Goal: Find specific page/section: Find specific page/section

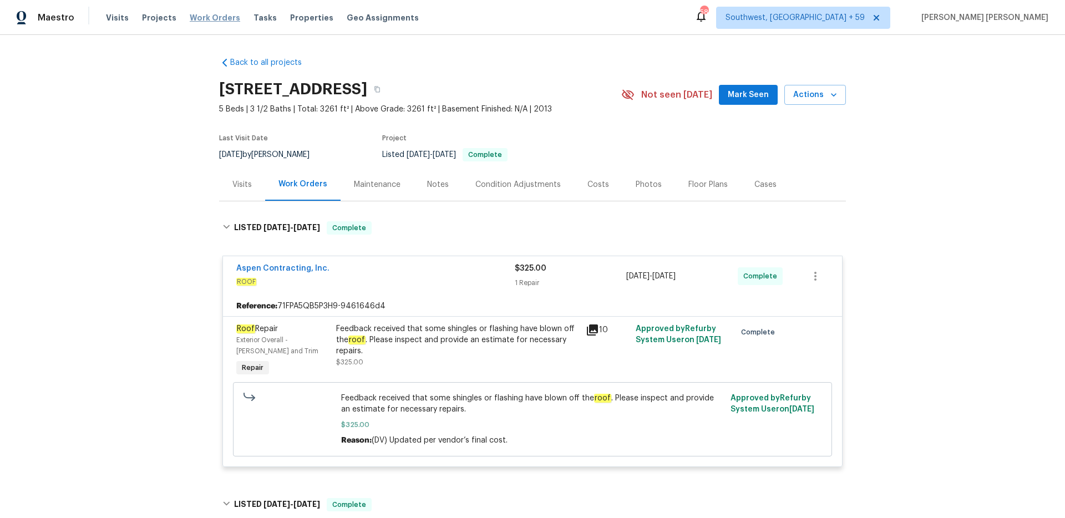
scroll to position [149, 0]
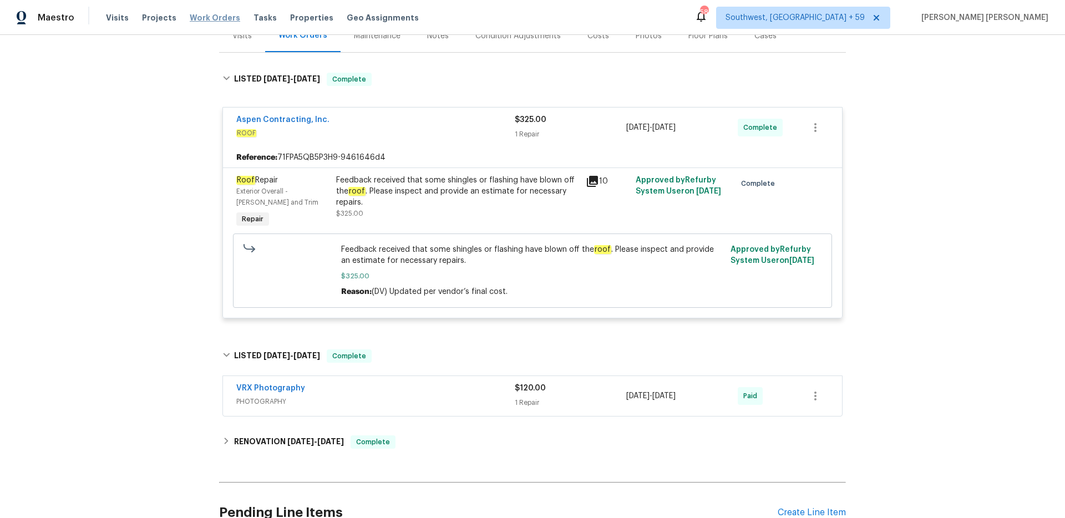
click at [193, 13] on span "Work Orders" at bounding box center [215, 17] width 50 height 11
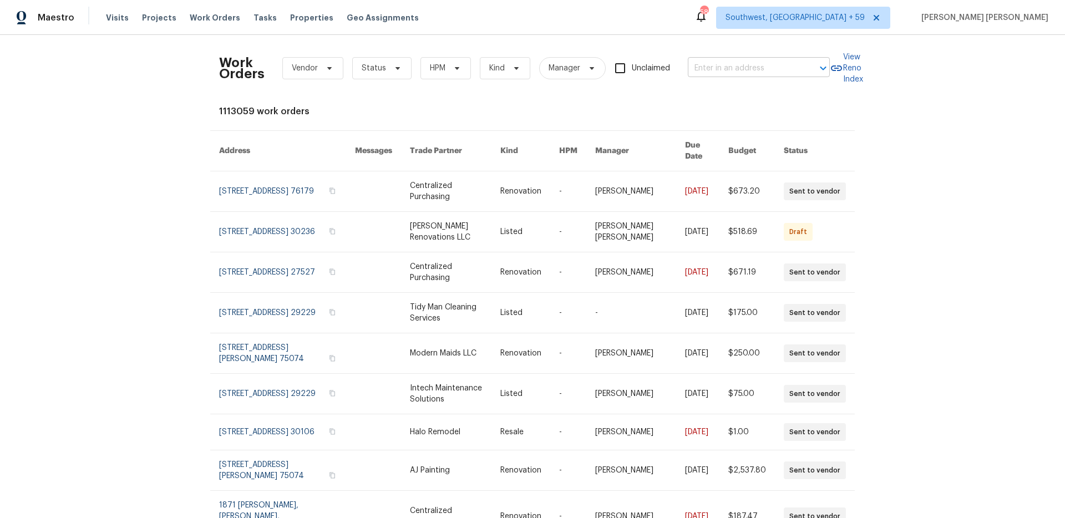
click at [713, 71] on input "text" at bounding box center [743, 68] width 111 height 17
paste input "[STREET_ADDRESS][PERSON_NAME]"
type input "[STREET_ADDRESS][PERSON_NAME]"
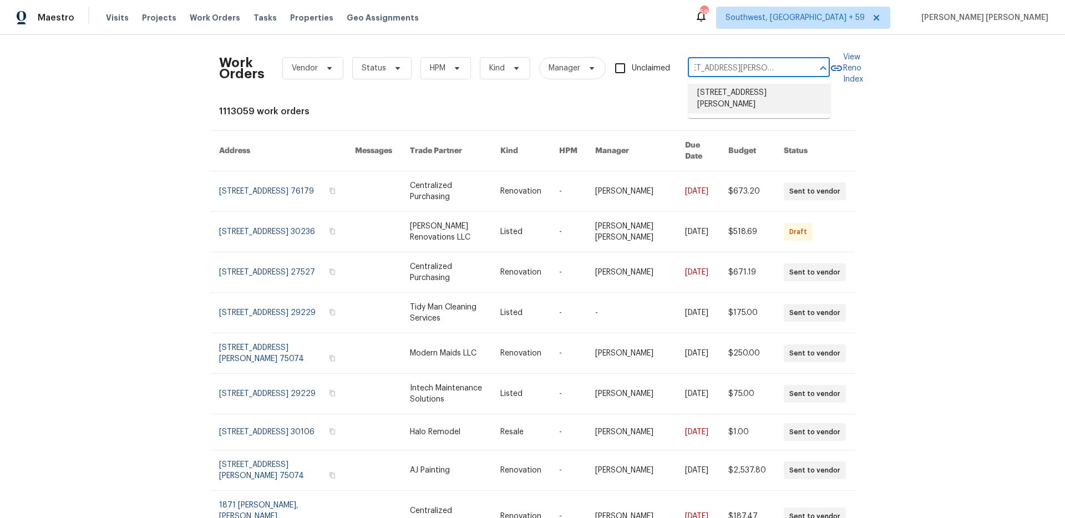
click at [719, 90] on li "[STREET_ADDRESS][PERSON_NAME]" at bounding box center [759, 99] width 142 height 30
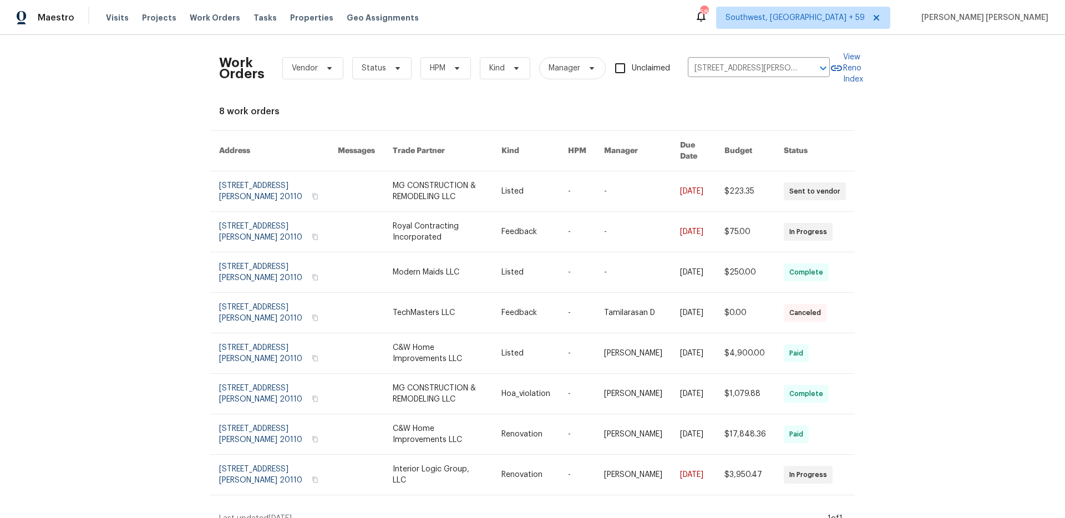
click at [700, 187] on link at bounding box center [702, 191] width 44 height 40
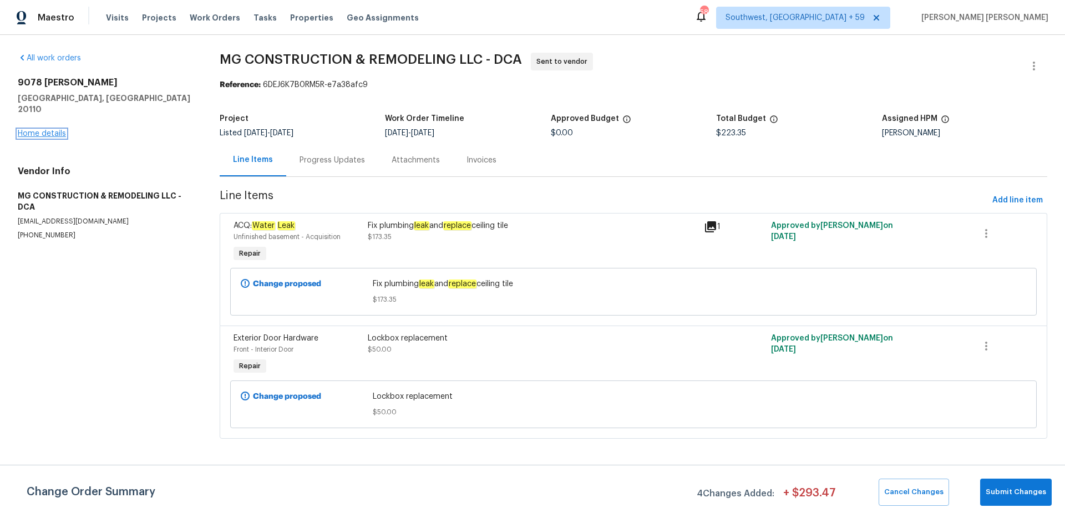
click at [58, 130] on link "Home details" at bounding box center [42, 134] width 48 height 8
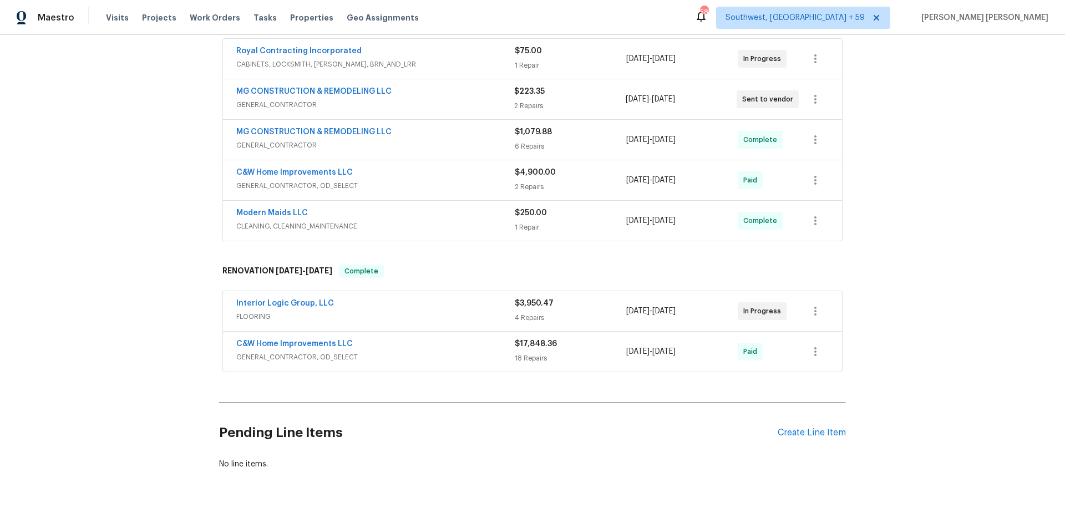
scroll to position [196, 0]
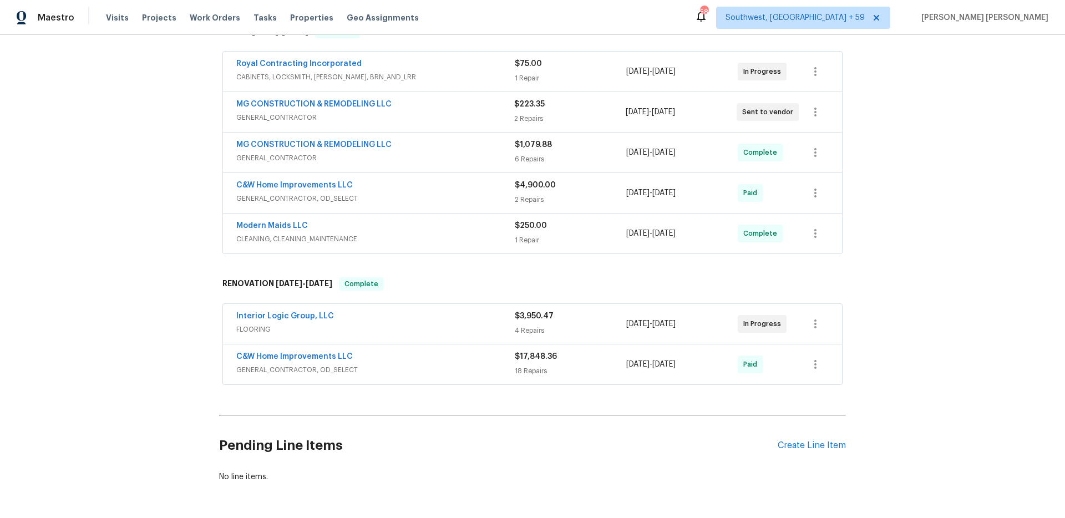
click at [445, 232] on div "Modern Maids LLC" at bounding box center [375, 226] width 278 height 13
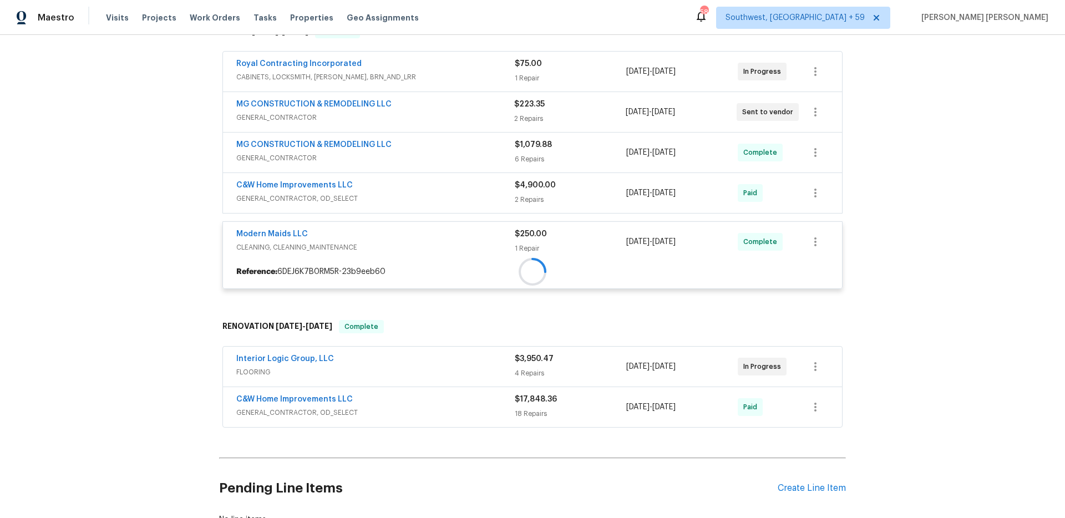
click at [469, 262] on div at bounding box center [532, 272] width 619 height 20
click at [470, 194] on span "GENERAL_CONTRACTOR, OD_SELECT" at bounding box center [375, 198] width 278 height 11
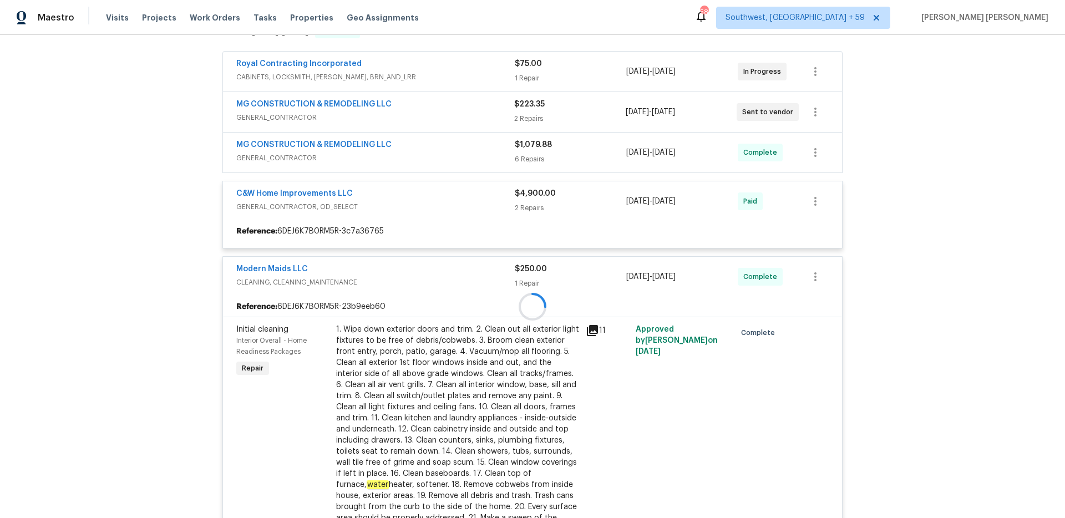
click at [489, 155] on div at bounding box center [532, 307] width 627 height 586
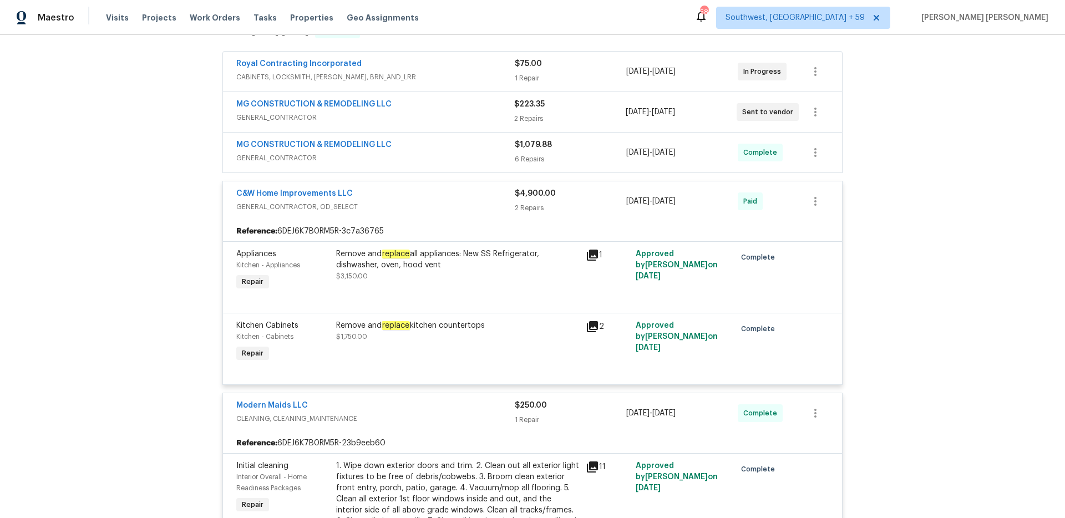
click at [489, 155] on span "GENERAL_CONTRACTOR" at bounding box center [375, 157] width 278 height 11
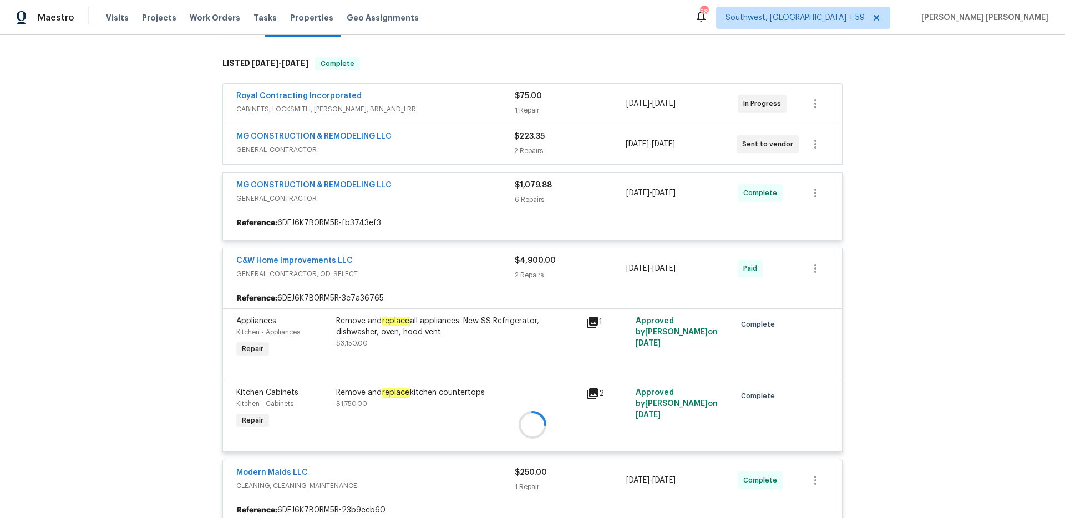
scroll to position [162, 0]
click at [498, 141] on div at bounding box center [532, 426] width 627 height 757
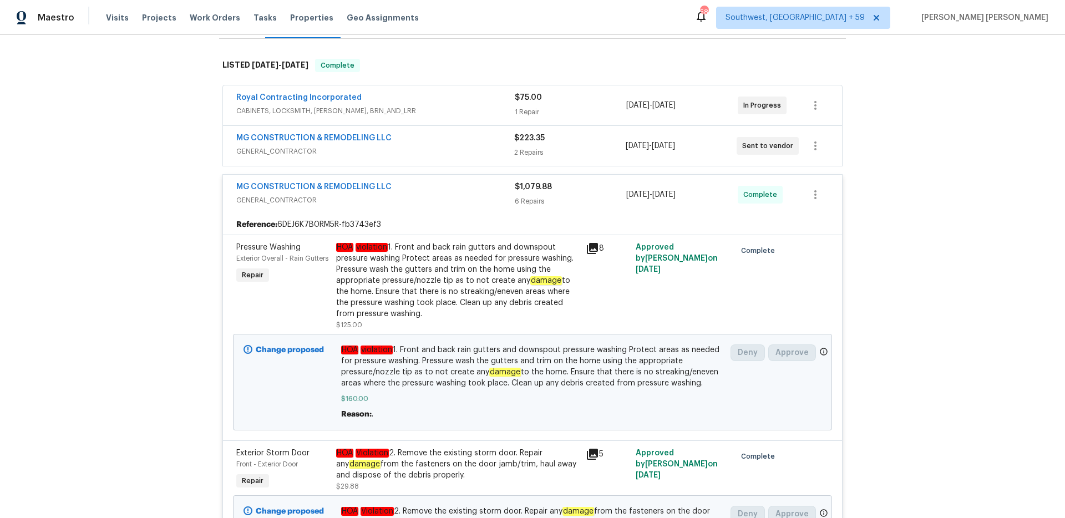
click at [492, 146] on span "GENERAL_CONTRACTOR" at bounding box center [375, 151] width 278 height 11
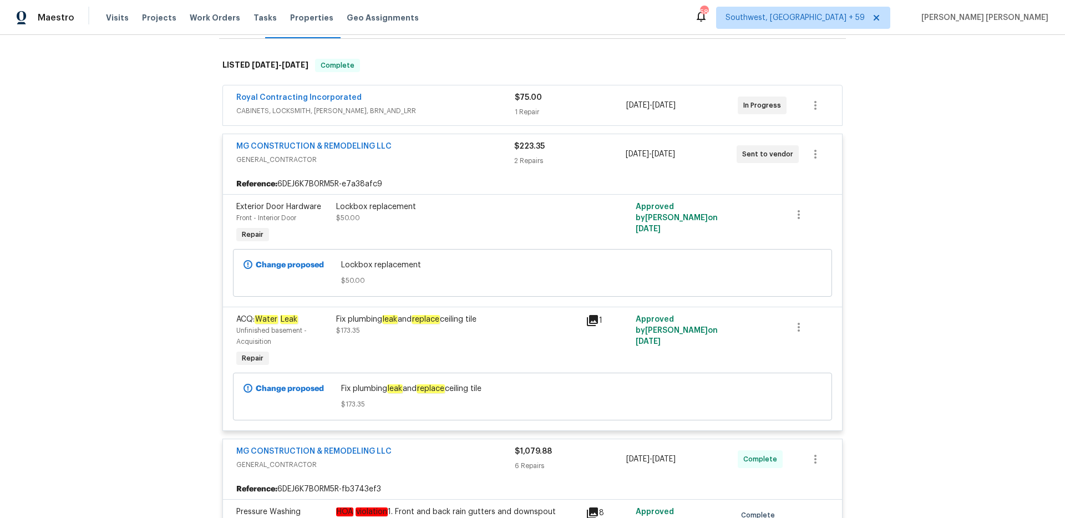
click at [492, 146] on div "MG CONSTRUCTION & REMODELING LLC" at bounding box center [375, 147] width 278 height 13
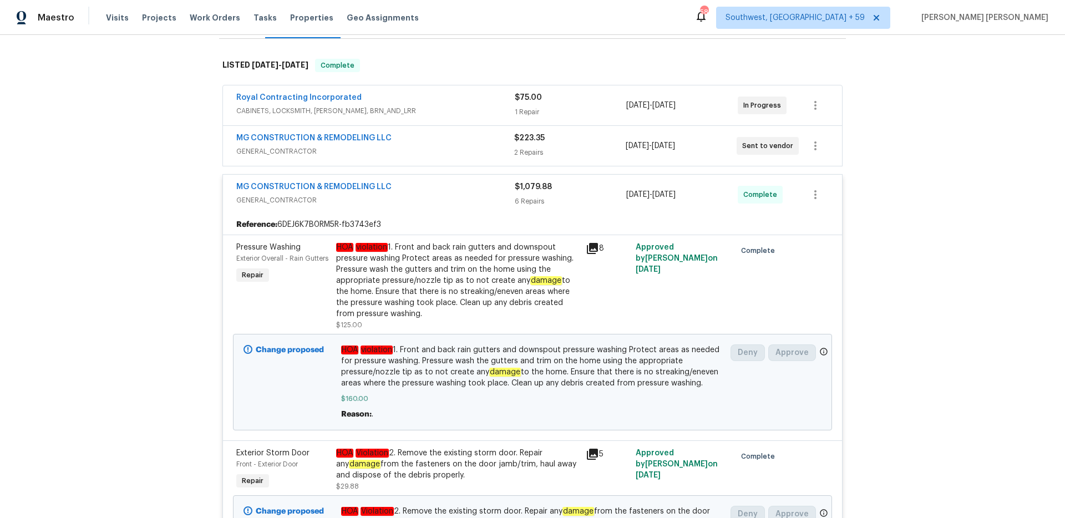
click at [491, 143] on div "MG CONSTRUCTION & REMODELING LLC" at bounding box center [375, 139] width 278 height 13
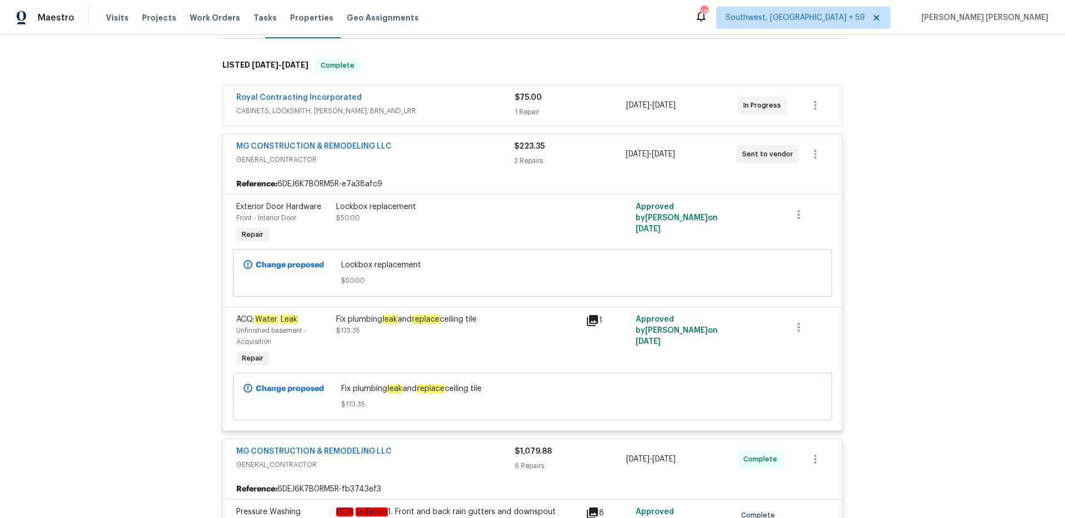
click at [491, 143] on div "MG CONSTRUCTION & REMODELING LLC" at bounding box center [375, 147] width 278 height 13
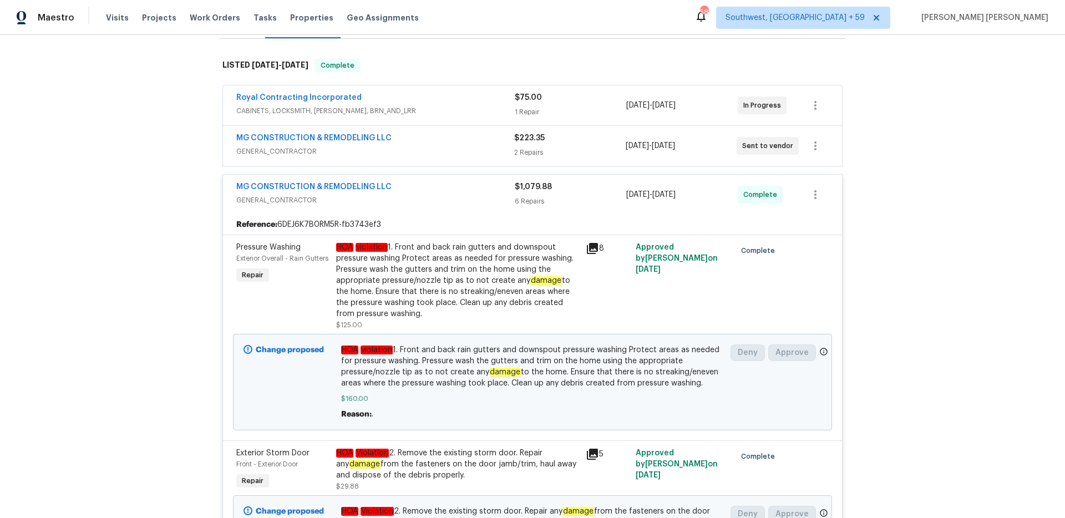
click at [493, 109] on span "CABINETS, LOCKSMITH, [PERSON_NAME], BRN_AND_LRR" at bounding box center [375, 110] width 278 height 11
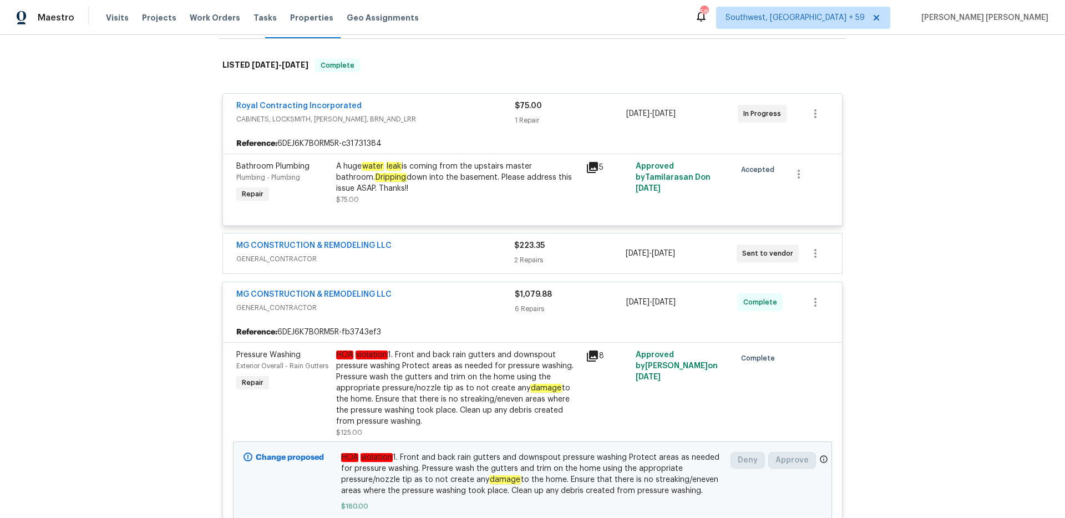
click at [493, 109] on div "Royal Contracting Incorporated" at bounding box center [375, 106] width 278 height 13
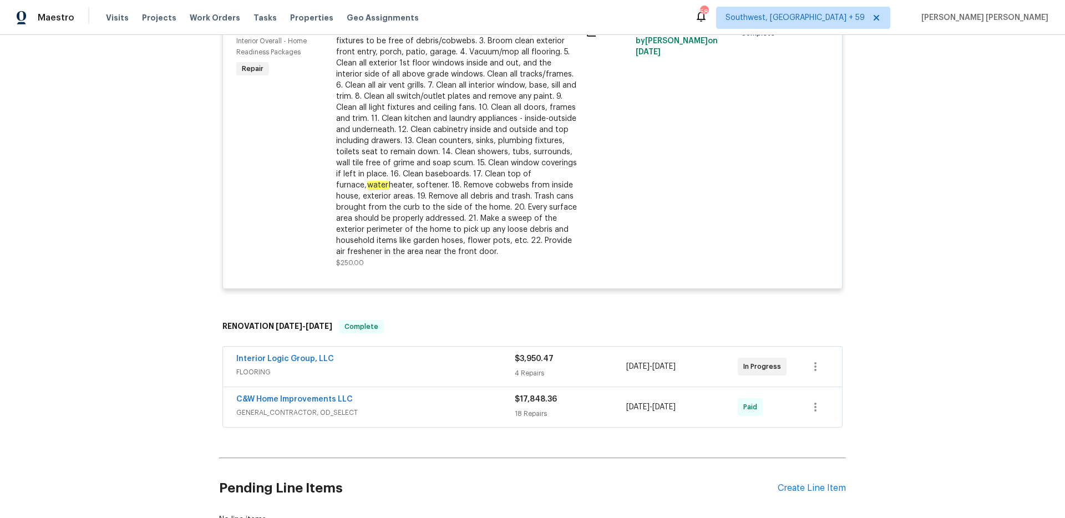
scroll to position [1639, 0]
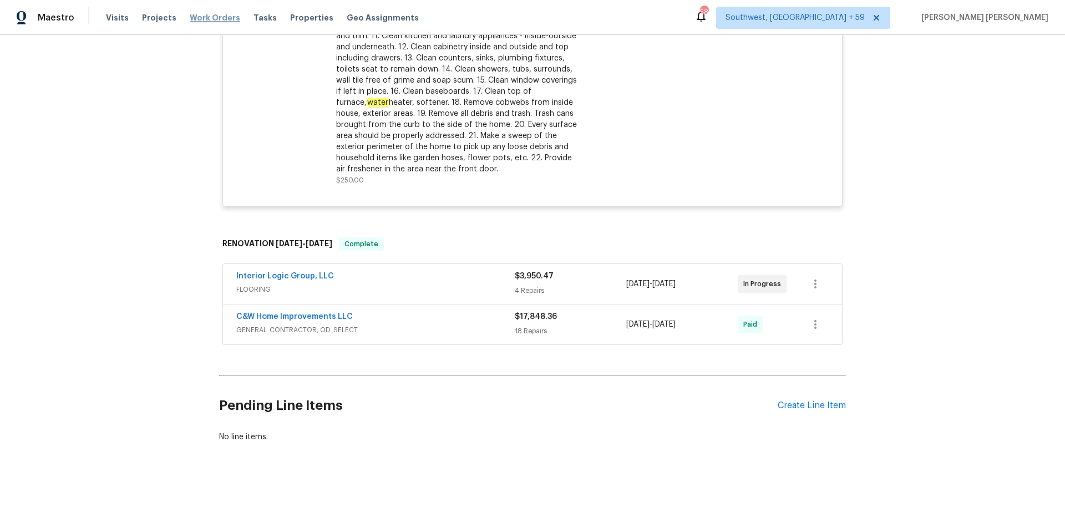
click at [205, 16] on span "Work Orders" at bounding box center [215, 17] width 50 height 11
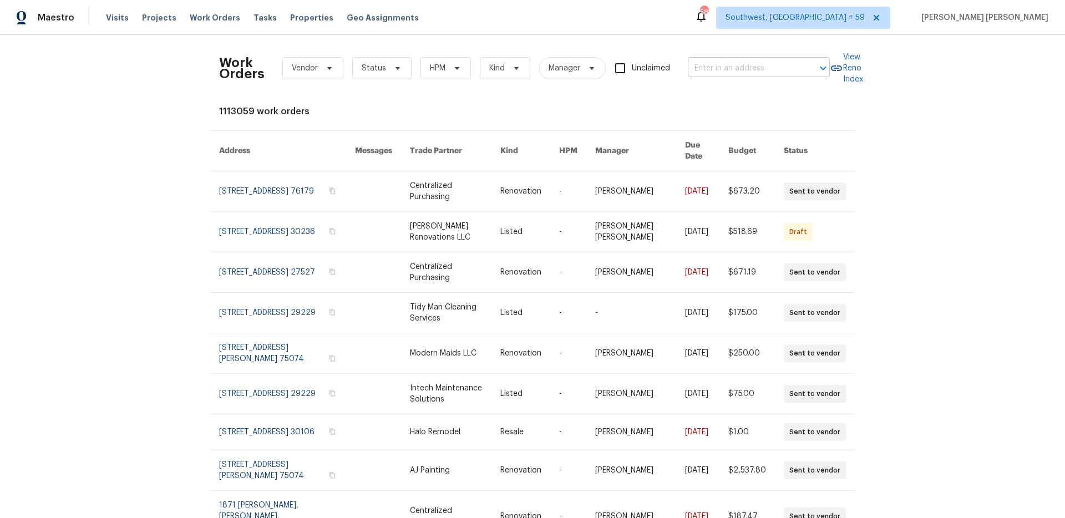
click at [754, 64] on input "text" at bounding box center [743, 68] width 111 height 17
paste input "[STREET_ADDRESS][PERSON_NAME][PERSON_NAME]"
type input "[STREET_ADDRESS][PERSON_NAME][PERSON_NAME]"
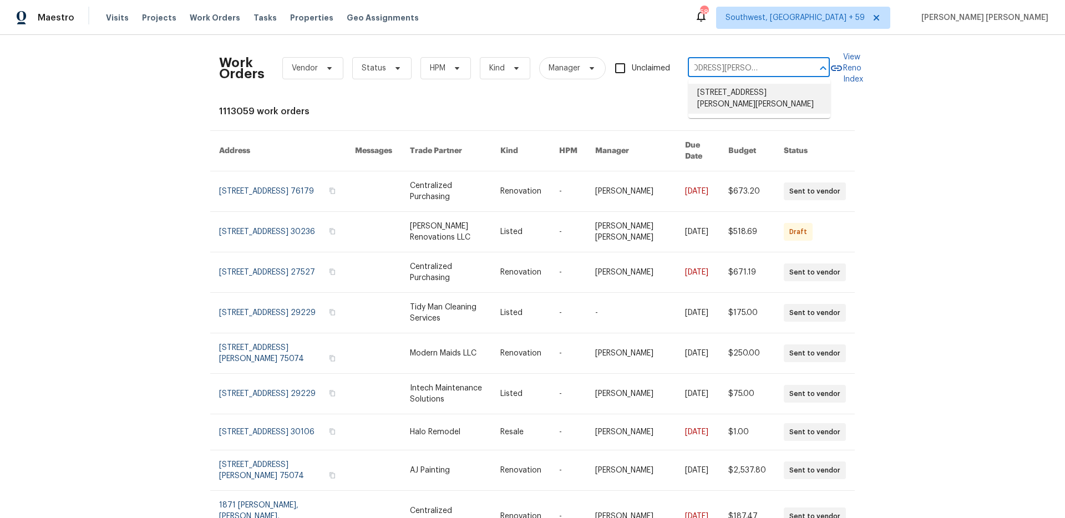
click at [749, 95] on li "[STREET_ADDRESS][PERSON_NAME][PERSON_NAME]" at bounding box center [759, 99] width 142 height 30
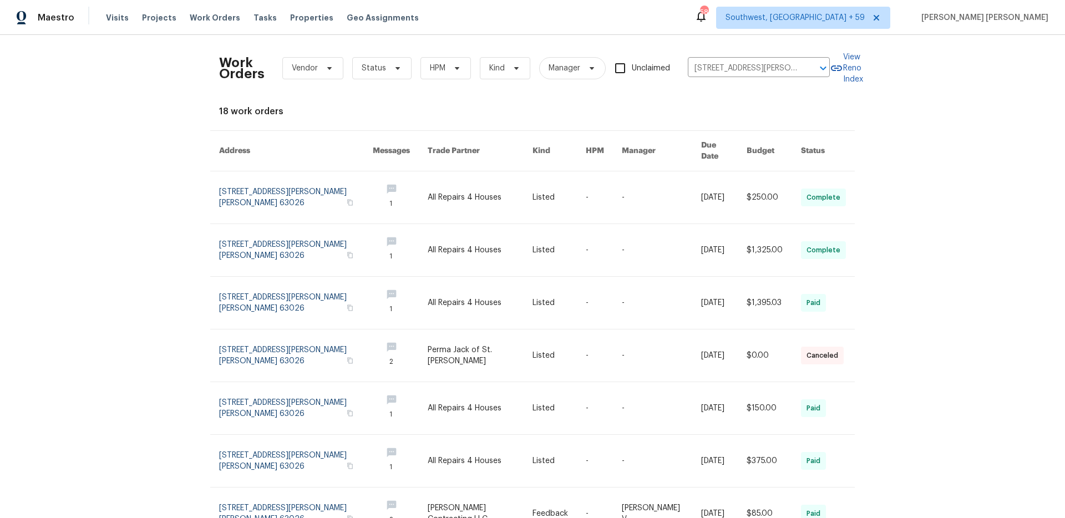
click at [549, 179] on link at bounding box center [558, 197] width 53 height 52
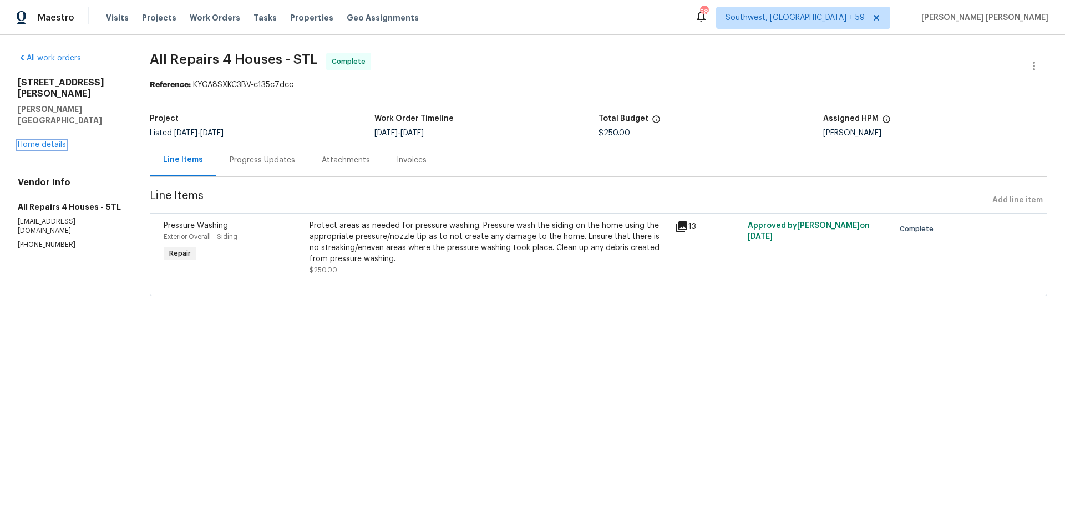
click at [58, 141] on link "Home details" at bounding box center [42, 145] width 48 height 8
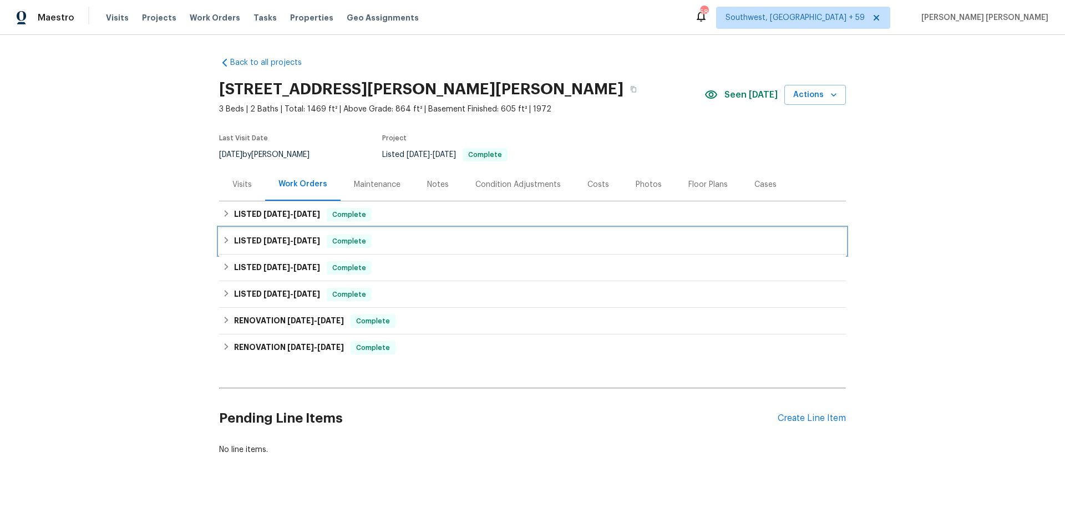
click at [306, 238] on span "[DATE]" at bounding box center [306, 241] width 27 height 8
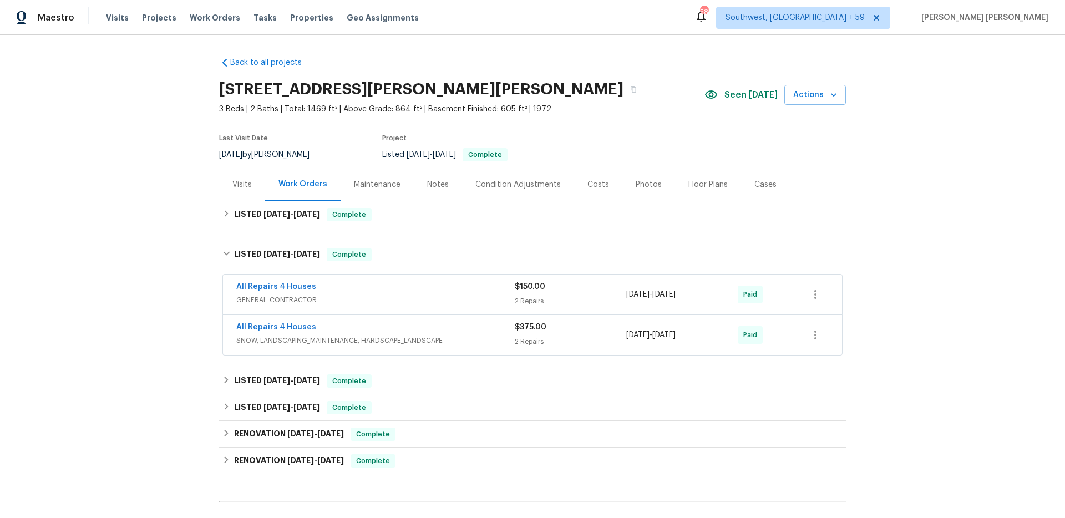
click at [432, 336] on span "SNOW, LANDSCAPING_MAINTENANCE, HARDSCAPE_LANDSCAPE" at bounding box center [375, 340] width 278 height 11
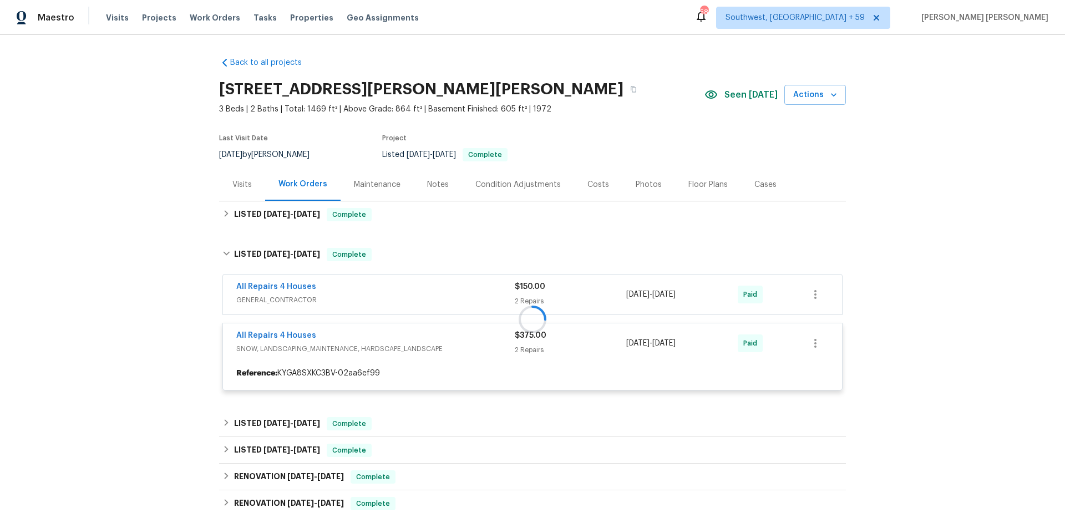
click at [462, 297] on div at bounding box center [532, 319] width 627 height 165
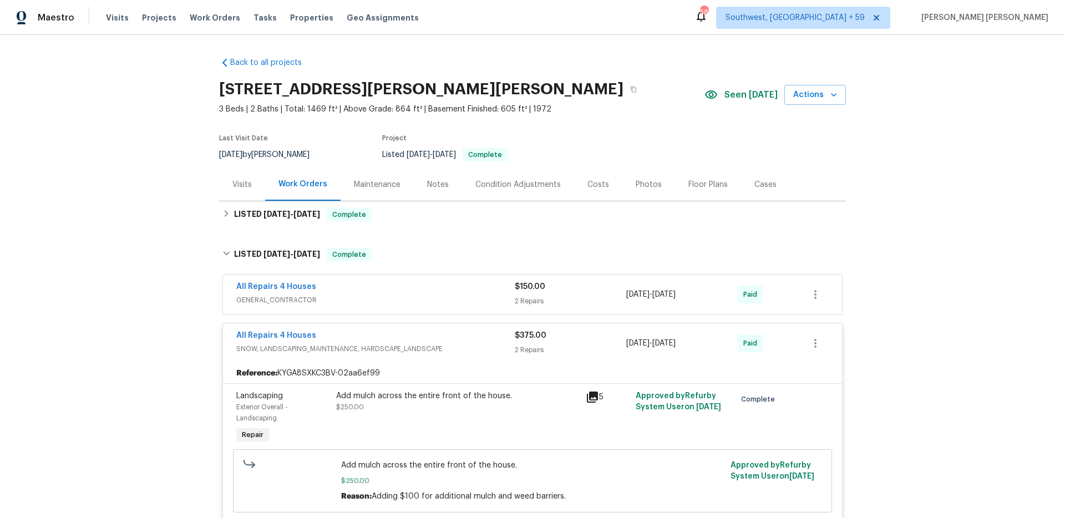
click at [457, 300] on span "GENERAL_CONTRACTOR" at bounding box center [375, 299] width 278 height 11
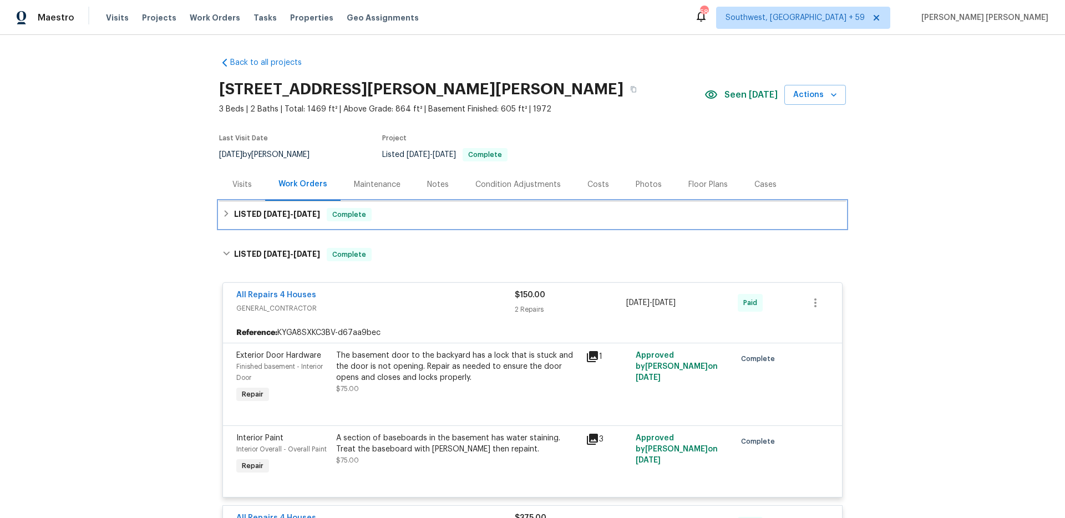
click at [456, 210] on div "LISTED [DATE] - [DATE] Complete" at bounding box center [532, 214] width 620 height 13
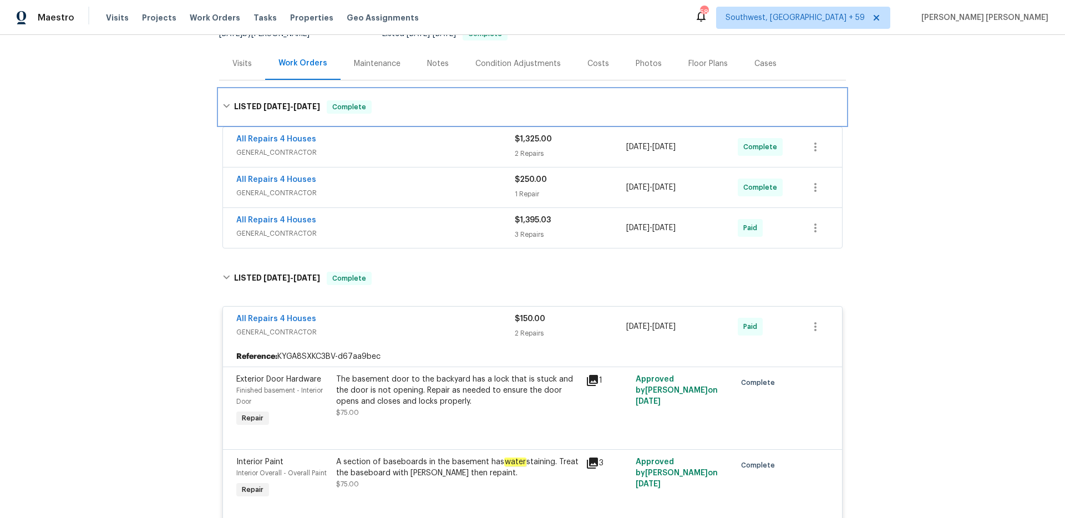
scroll to position [104, 0]
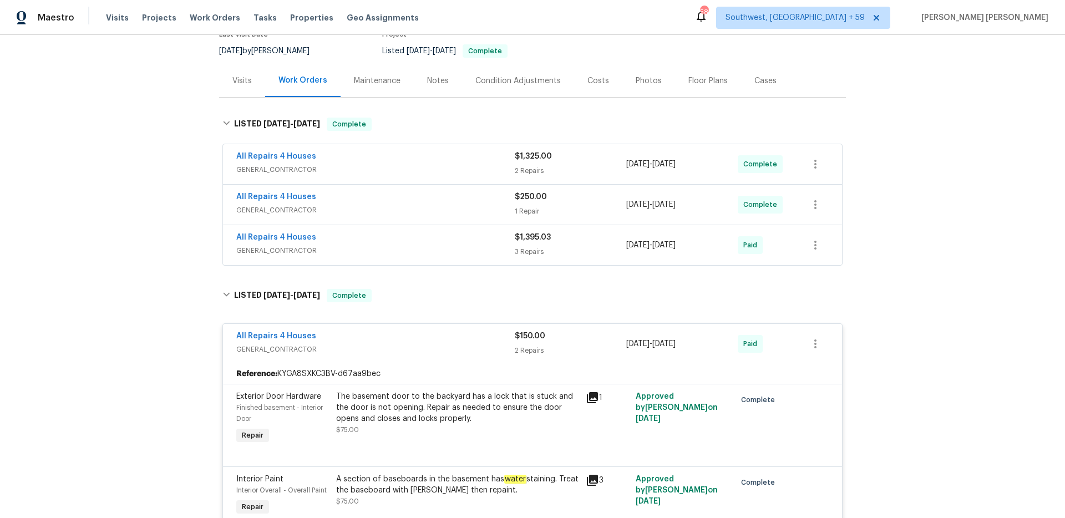
click at [477, 258] on div "All Repairs 4 Houses GENERAL_CONTRACTOR $1,395.03 3 Repairs [DATE] - [DATE] Paid" at bounding box center [532, 245] width 619 height 40
click at [484, 241] on div "All Repairs 4 Houses" at bounding box center [375, 238] width 278 height 13
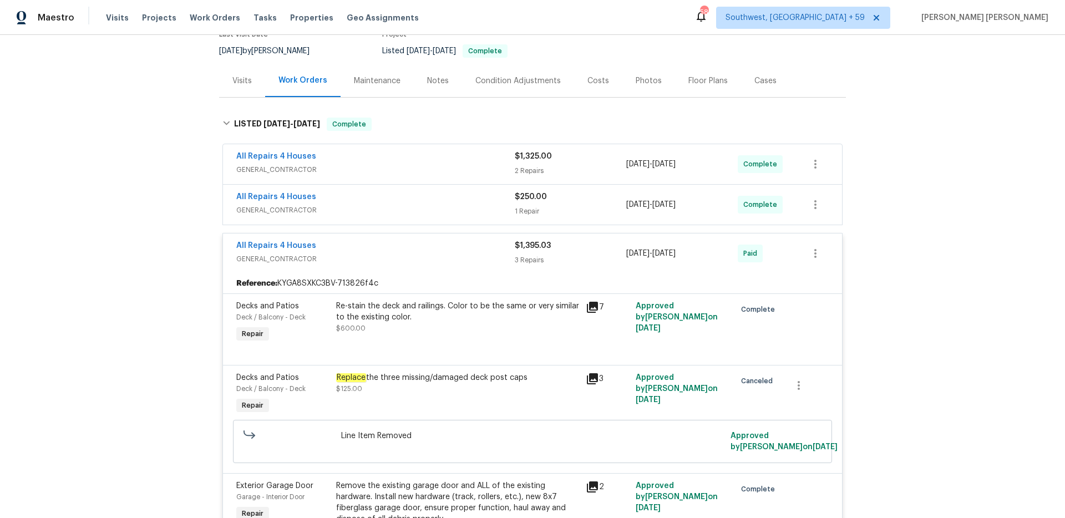
click at [482, 189] on div "All Repairs 4 Houses GENERAL_CONTRACTOR $250.00 1 Repair [DATE] - [DATE] Comple…" at bounding box center [532, 205] width 619 height 40
click at [485, 196] on div "All Repairs 4 Houses" at bounding box center [375, 197] width 278 height 13
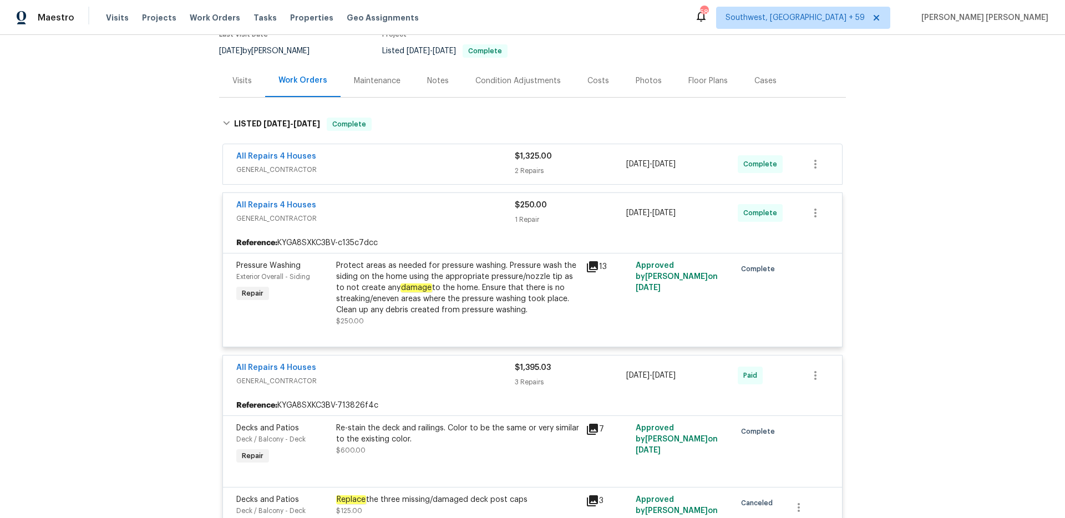
click at [493, 164] on span "GENERAL_CONTRACTOR" at bounding box center [375, 169] width 278 height 11
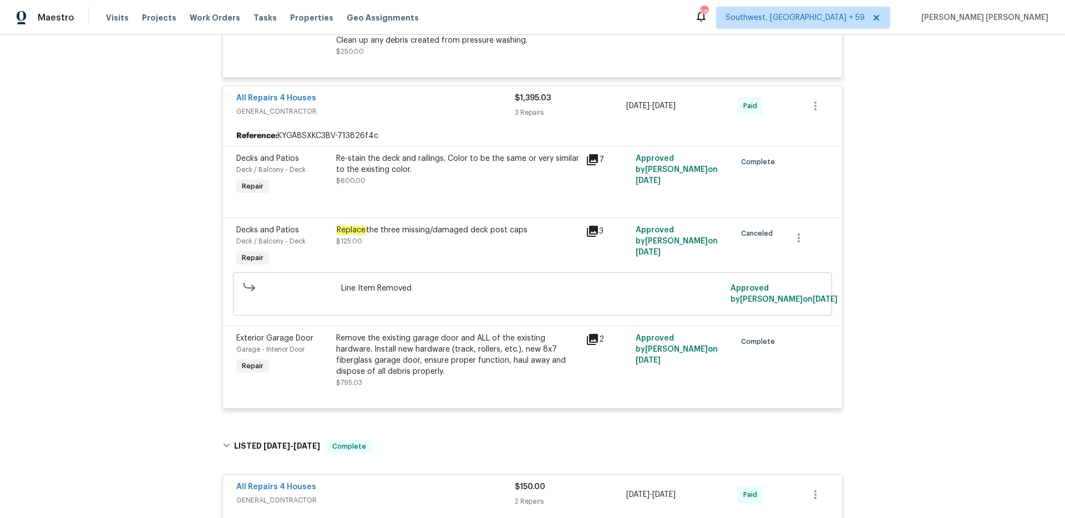
scroll to position [650, 0]
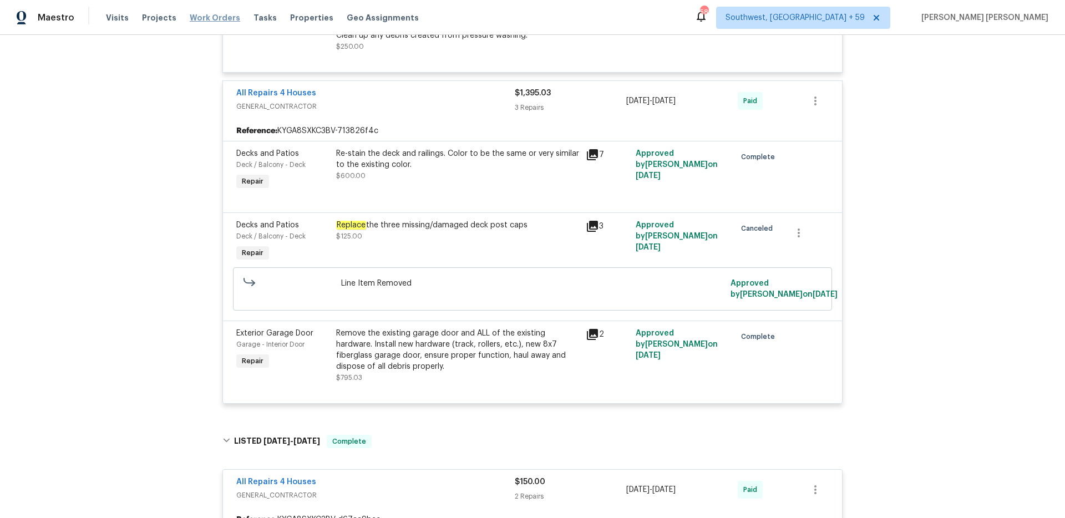
click at [208, 21] on span "Work Orders" at bounding box center [215, 17] width 50 height 11
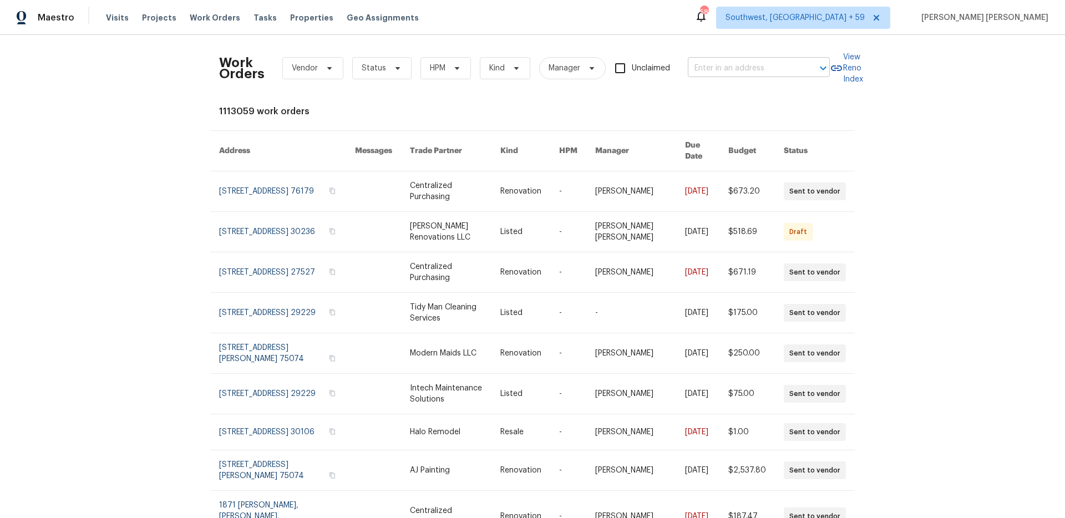
click at [741, 63] on input "text" at bounding box center [743, 68] width 111 height 17
paste input "[STREET_ADDRESS]"
click at [724, 67] on input "[STREET_ADDRESS]" at bounding box center [743, 68] width 111 height 17
type input "[STREET_ADDRESS]"
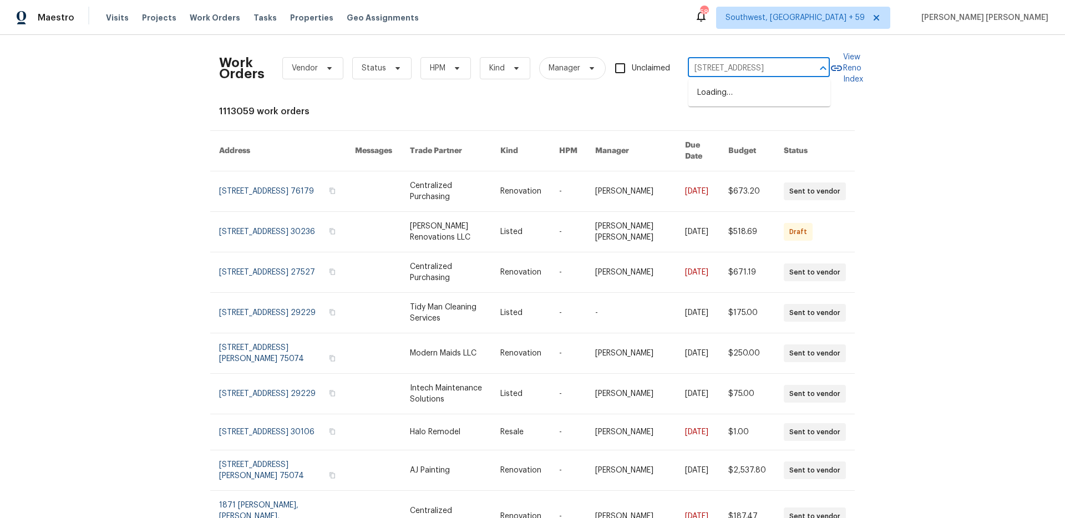
scroll to position [0, 58]
click at [754, 120] on li "[STREET_ADDRESS]" at bounding box center [759, 111] width 142 height 18
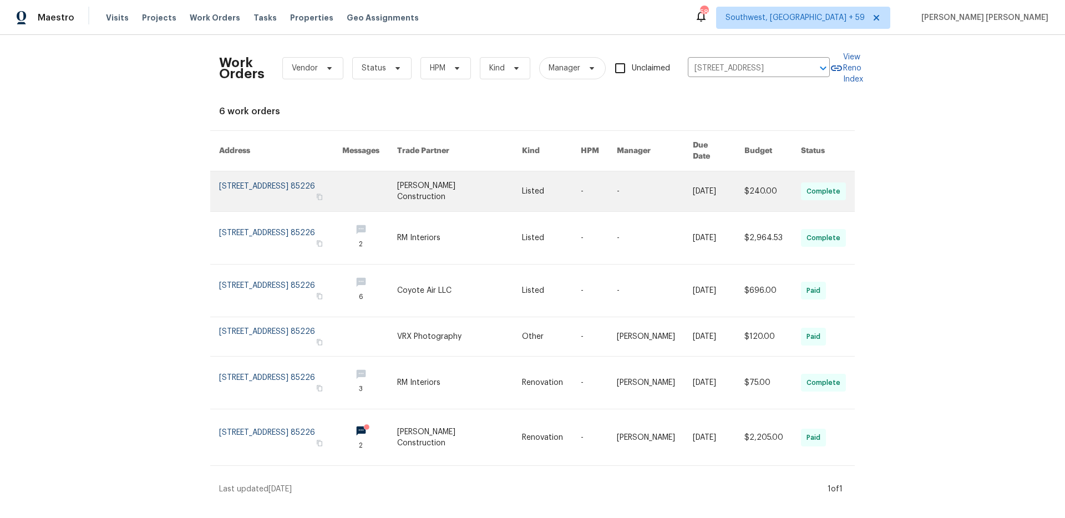
click at [727, 182] on link at bounding box center [719, 191] width 52 height 40
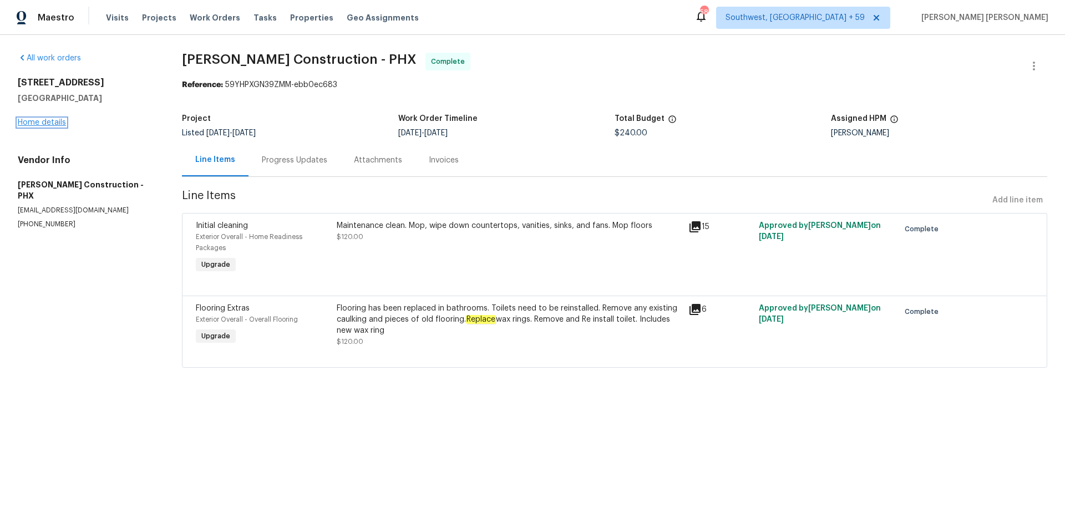
click at [52, 126] on link "Home details" at bounding box center [42, 123] width 48 height 8
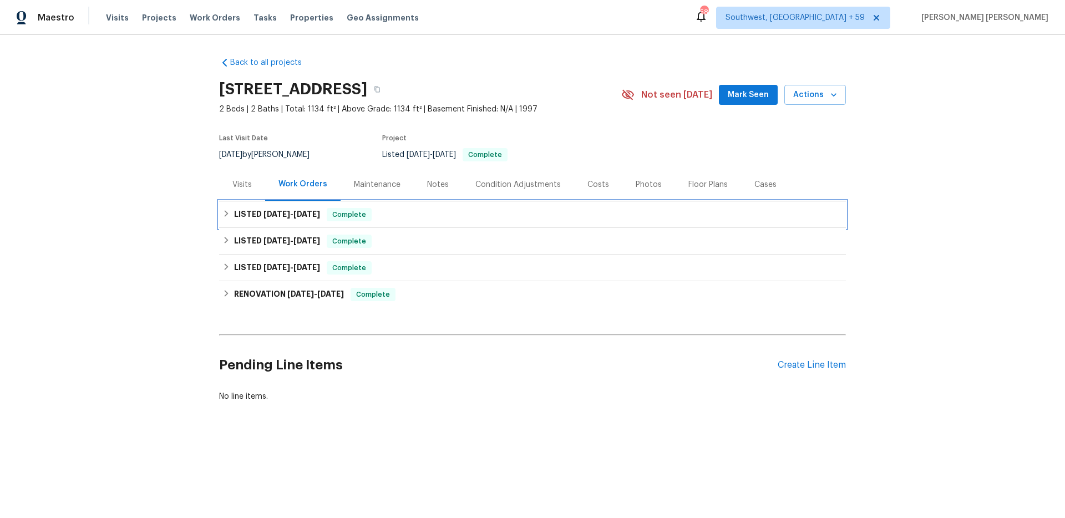
click at [375, 221] on div "LISTED [DATE] - [DATE] Complete" at bounding box center [532, 214] width 620 height 13
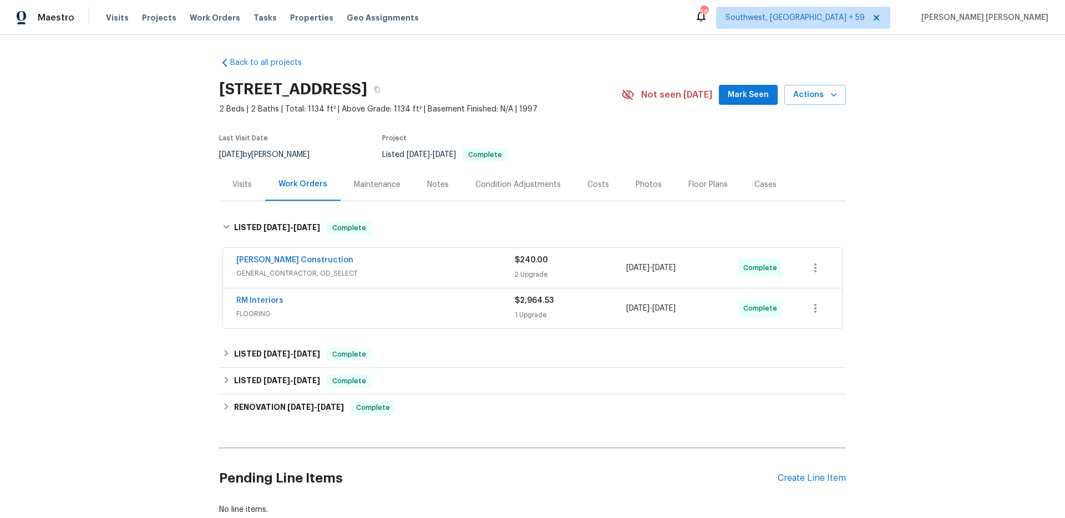
click at [402, 308] on div "RM Interiors" at bounding box center [375, 301] width 278 height 13
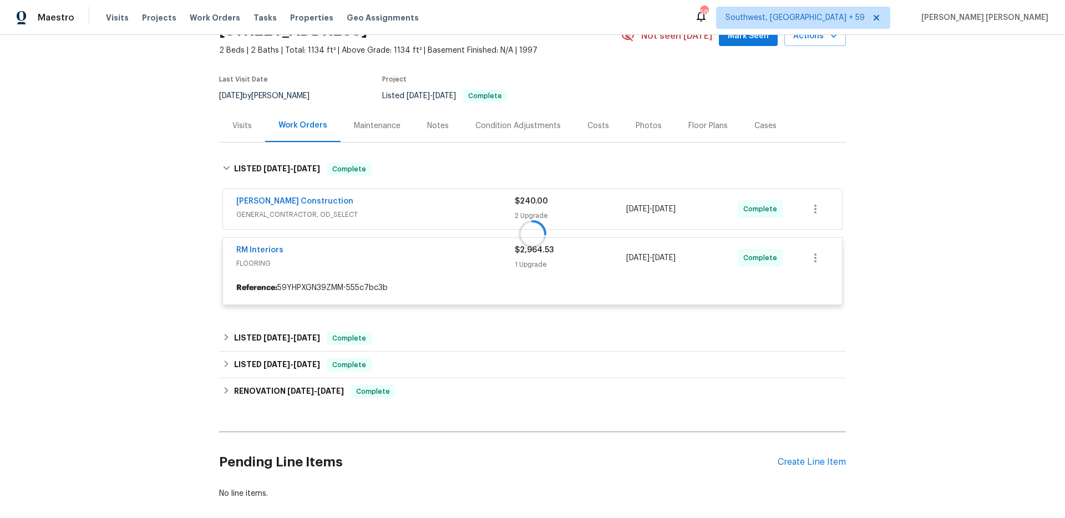
scroll to position [60, 0]
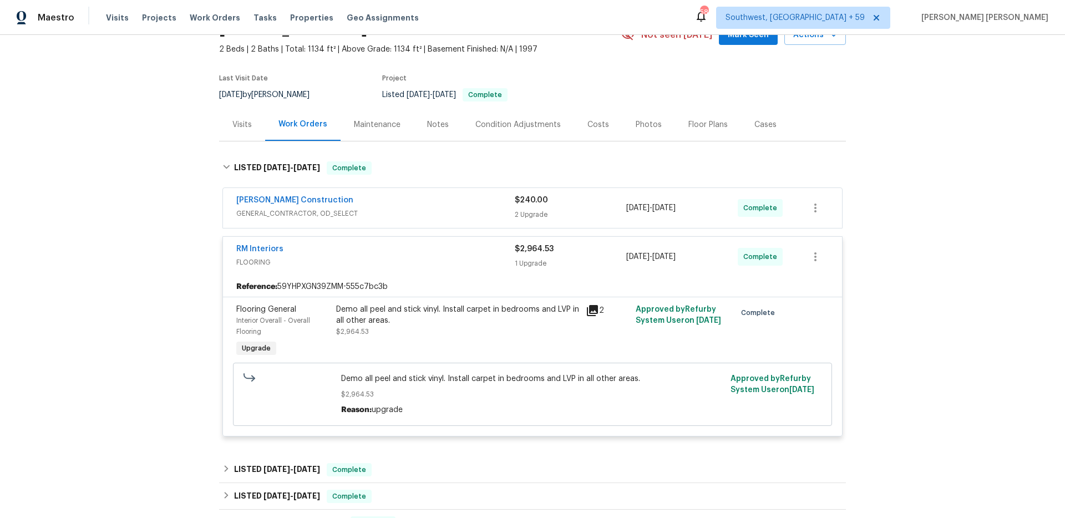
click at [460, 208] on div "[PERSON_NAME] Construction" at bounding box center [375, 201] width 278 height 13
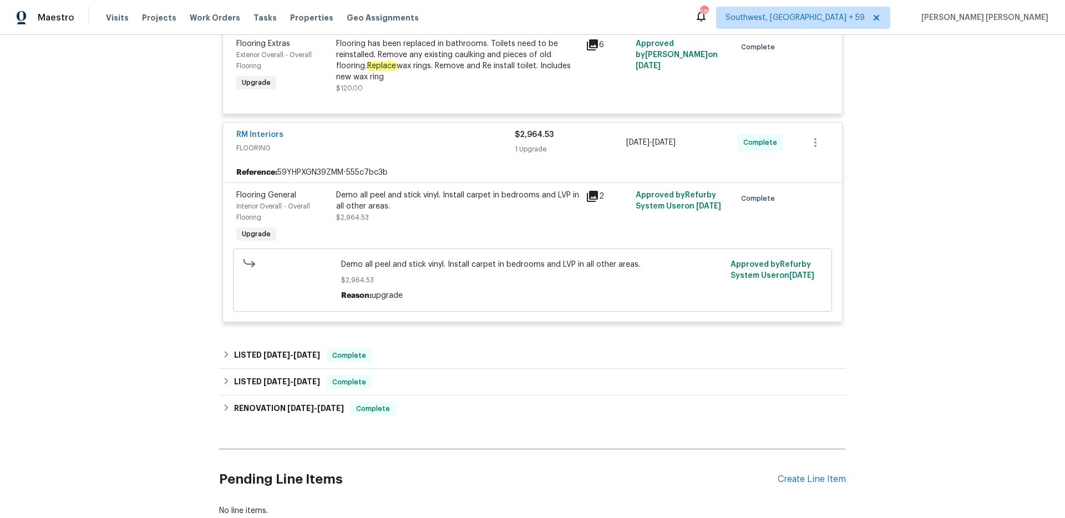
scroll to position [382, 0]
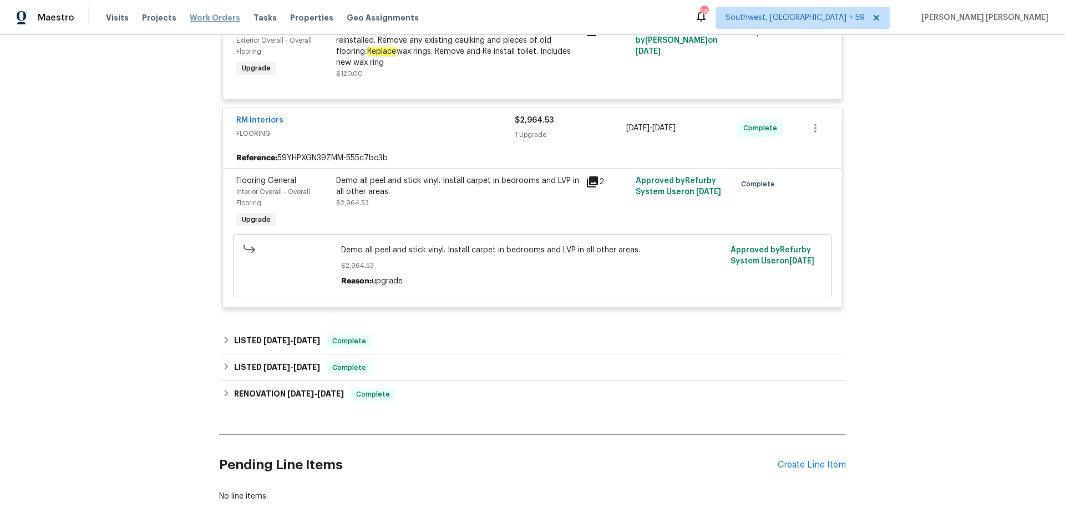
click at [214, 18] on span "Work Orders" at bounding box center [215, 17] width 50 height 11
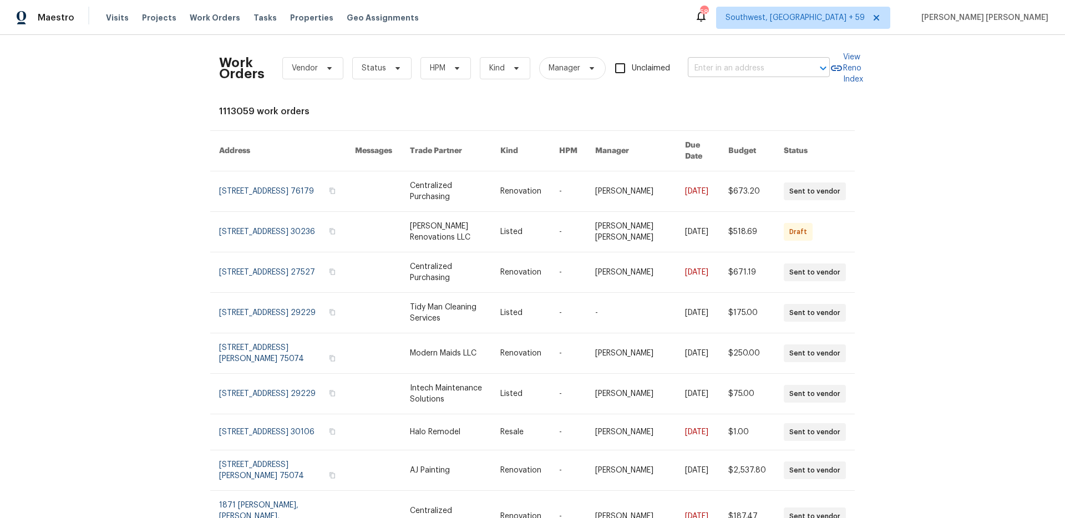
click at [708, 68] on input "text" at bounding box center [743, 68] width 111 height 17
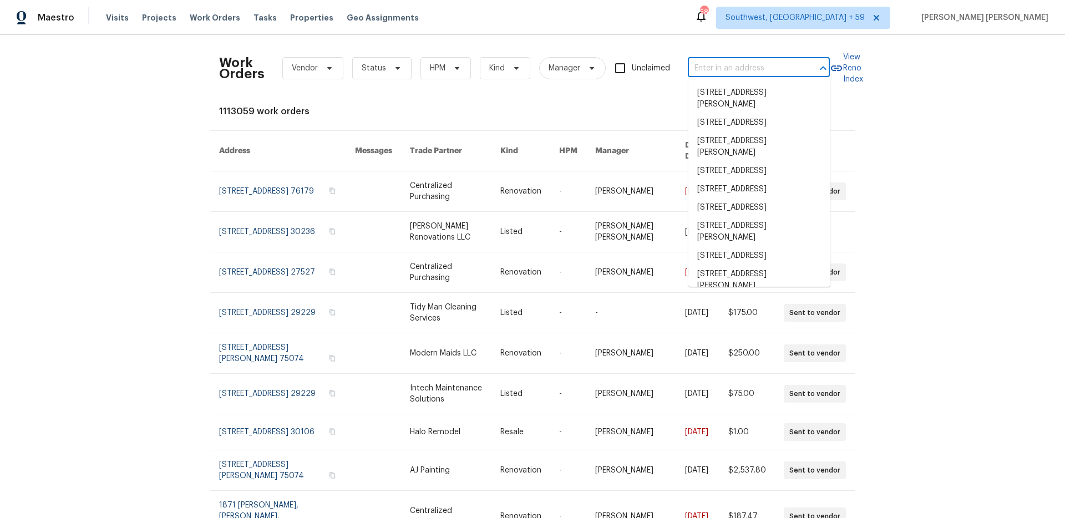
paste input "[STREET_ADDRESS]"
type input "[STREET_ADDRESS]"
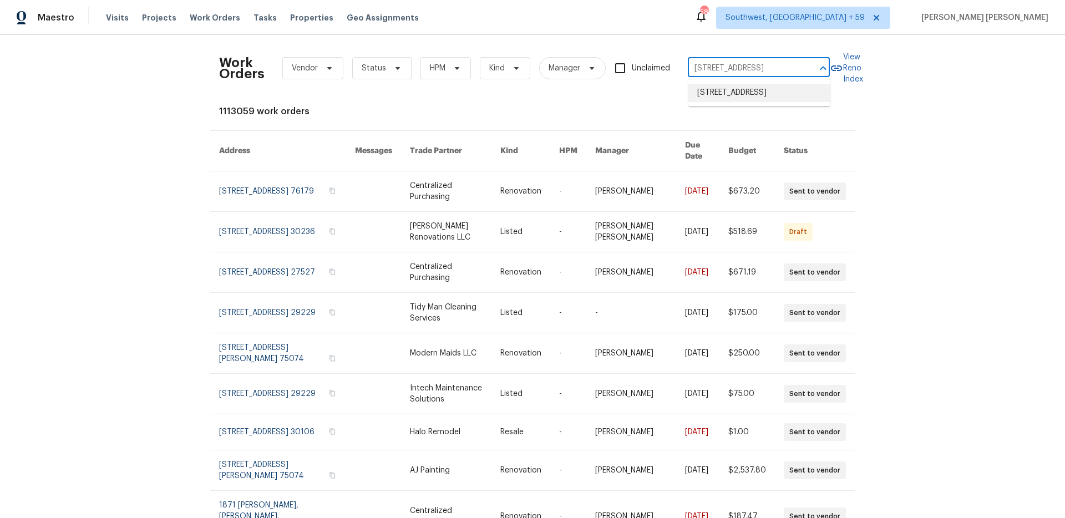
click at [744, 95] on li "[STREET_ADDRESS]" at bounding box center [759, 93] width 142 height 18
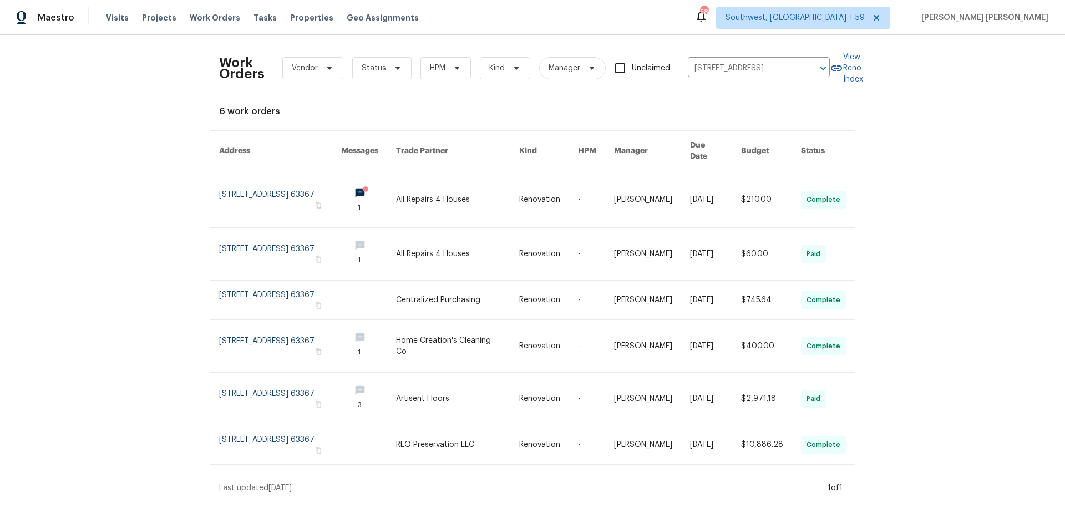
click at [692, 195] on link at bounding box center [715, 199] width 51 height 56
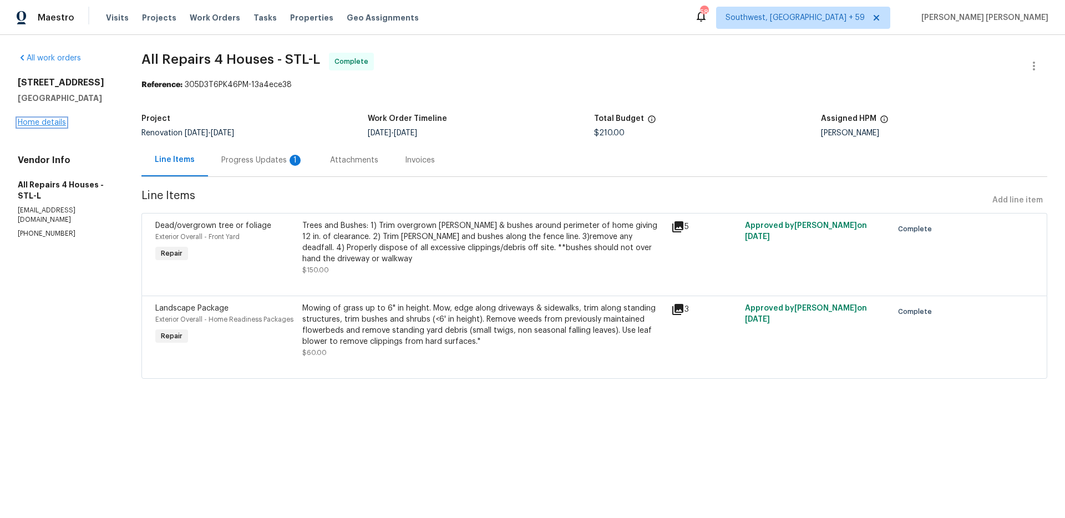
click at [52, 126] on link "Home details" at bounding box center [42, 123] width 48 height 8
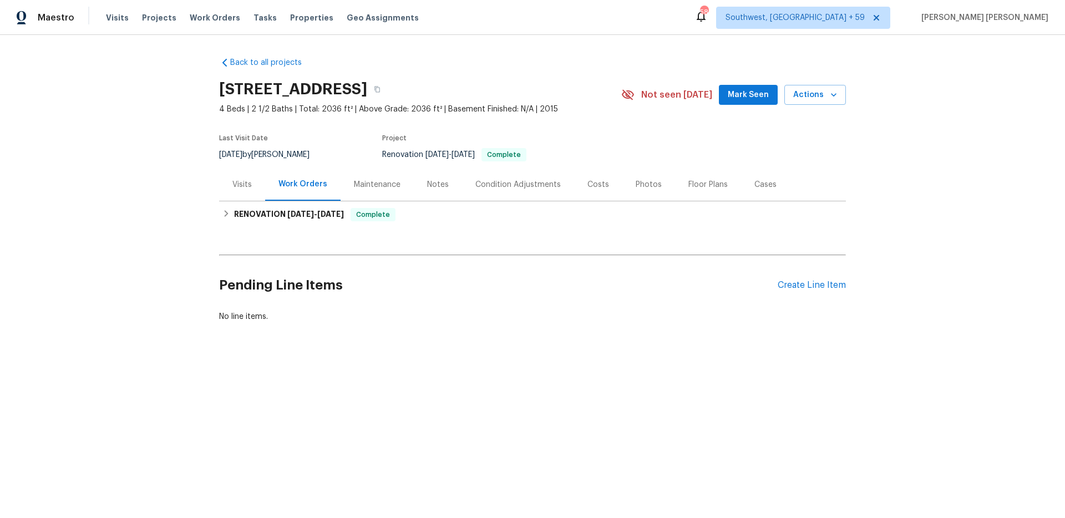
click at [240, 174] on div "Visits" at bounding box center [242, 184] width 46 height 33
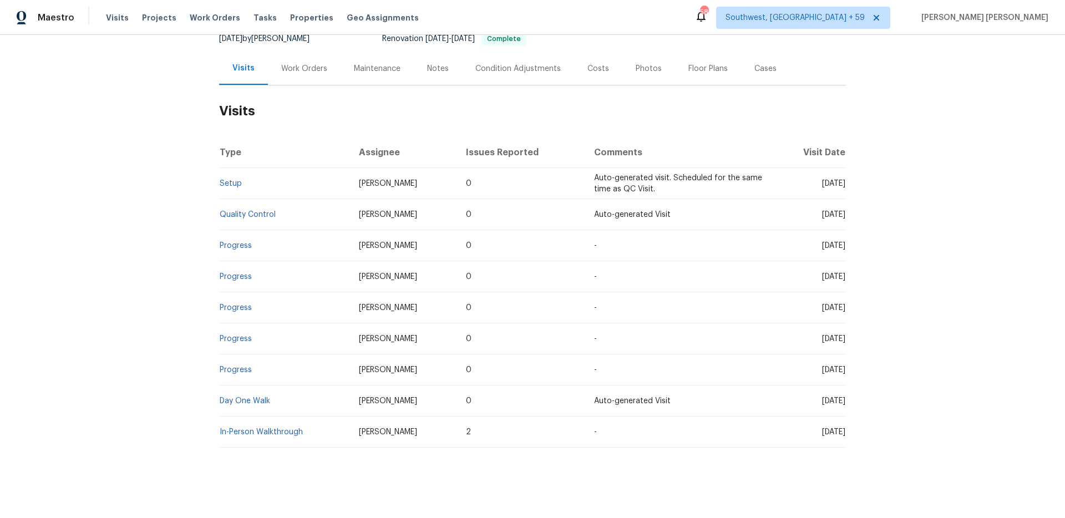
scroll to position [121, 0]
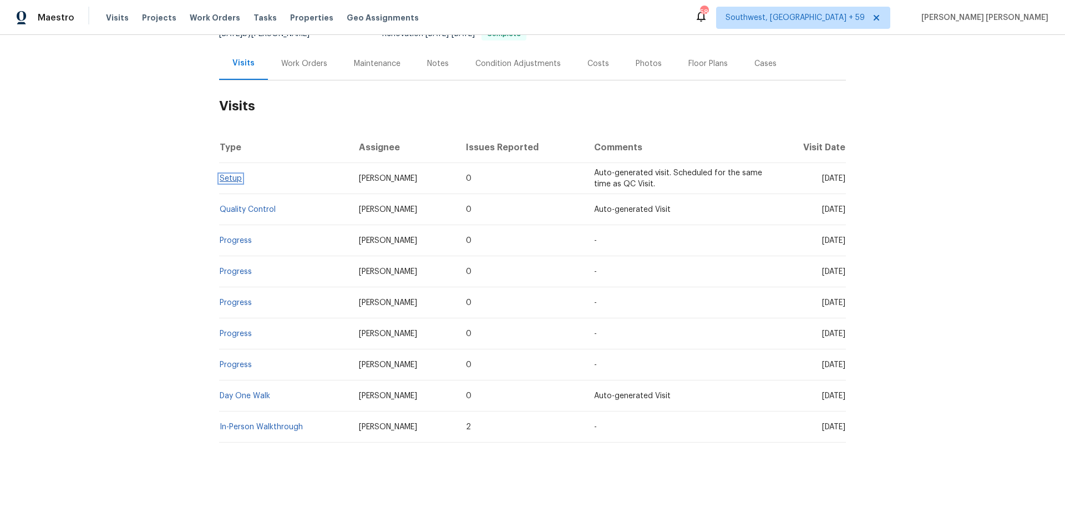
click at [236, 176] on link "Setup" at bounding box center [231, 179] width 22 height 8
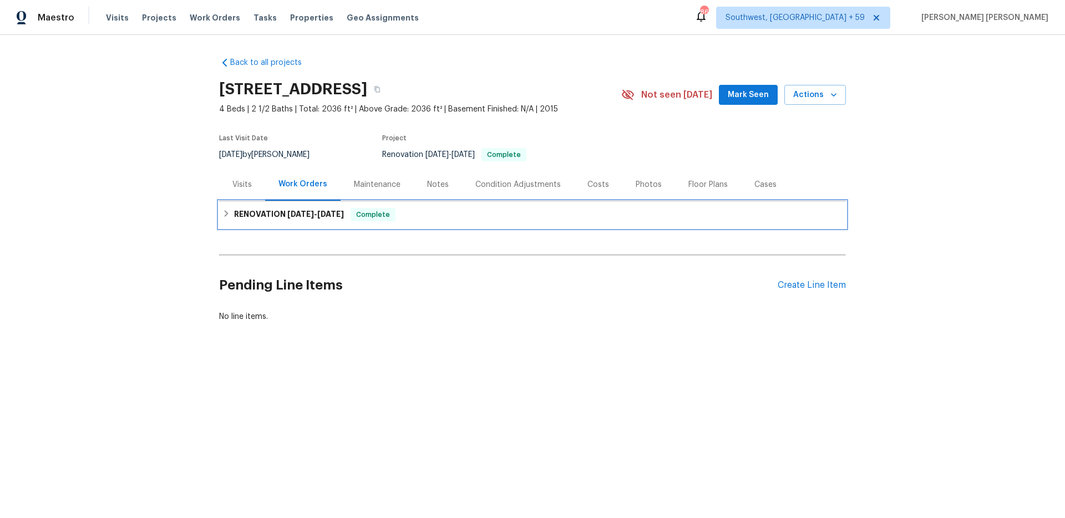
click at [304, 215] on span "[DATE]" at bounding box center [300, 214] width 27 height 8
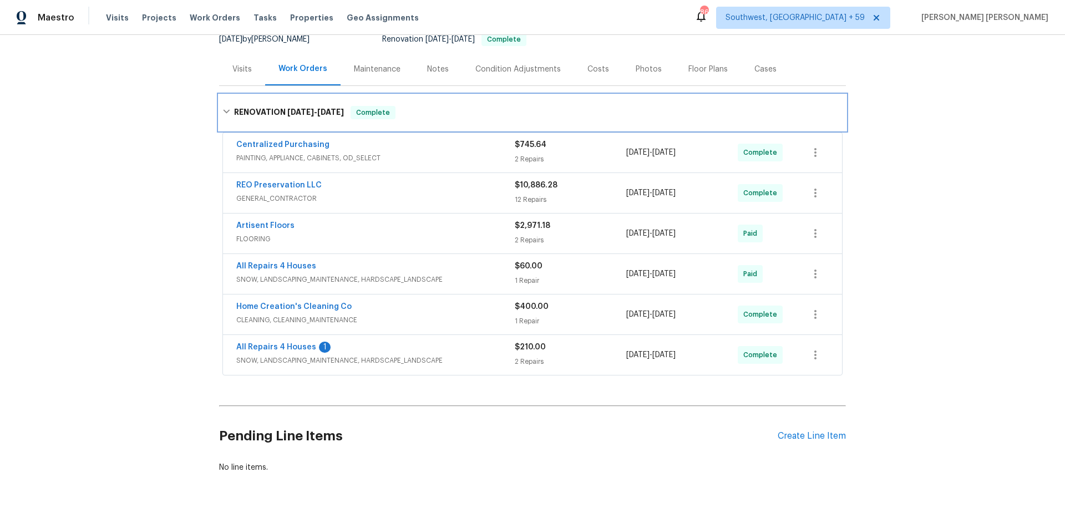
scroll to position [146, 0]
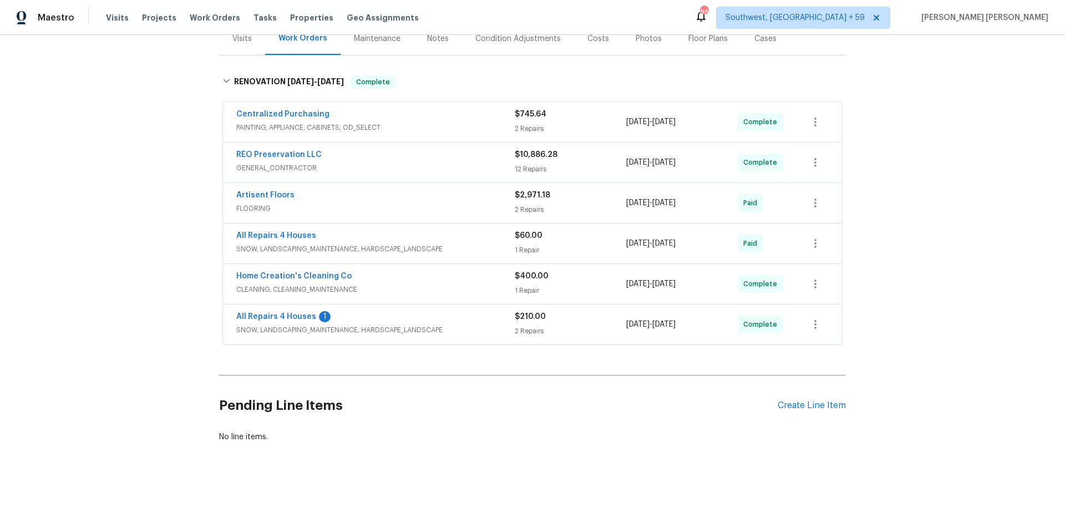
click at [460, 322] on div "All Repairs 4 Houses 1" at bounding box center [375, 317] width 278 height 13
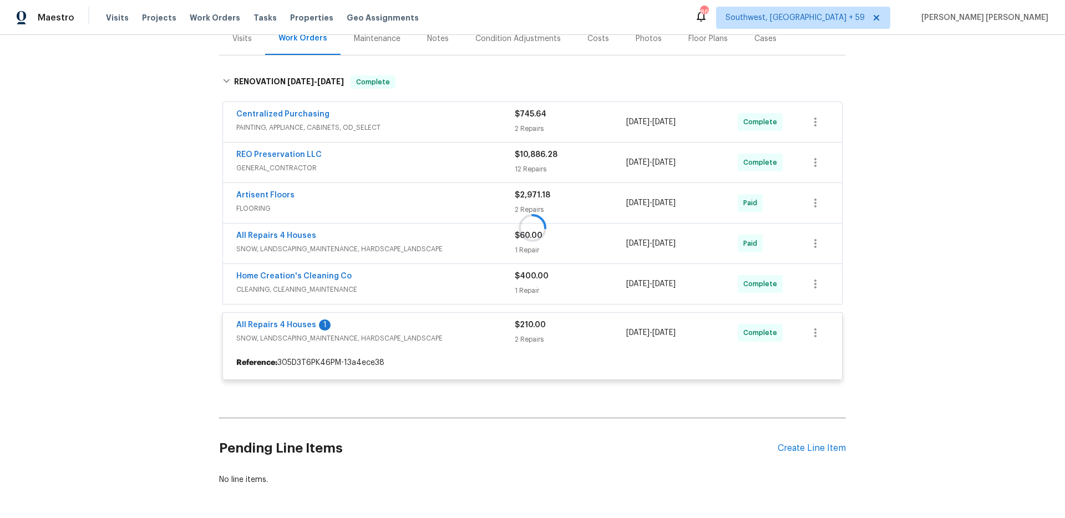
scroll to position [133, 0]
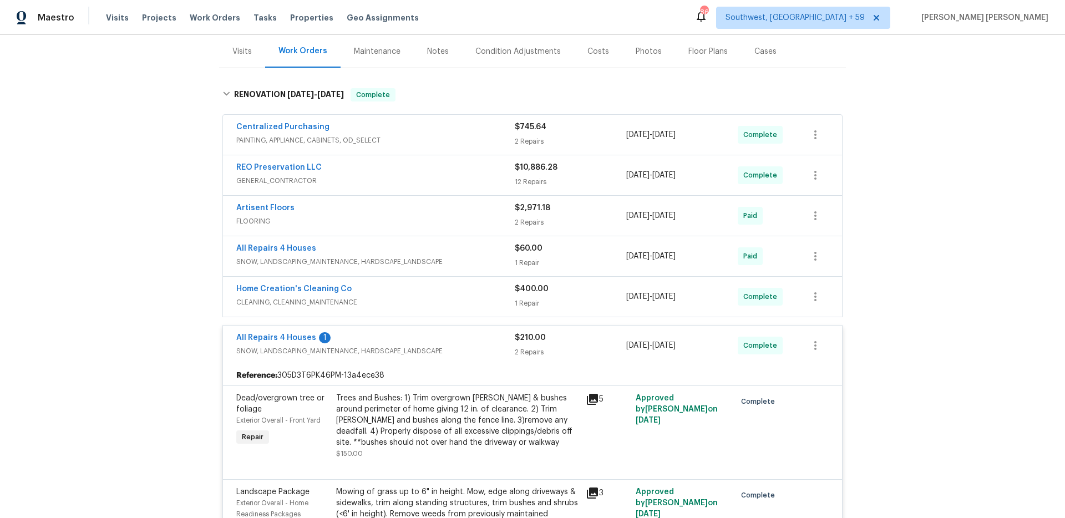
click at [484, 301] on span "CLEANING, CLEANING_MAINTENANCE" at bounding box center [375, 302] width 278 height 11
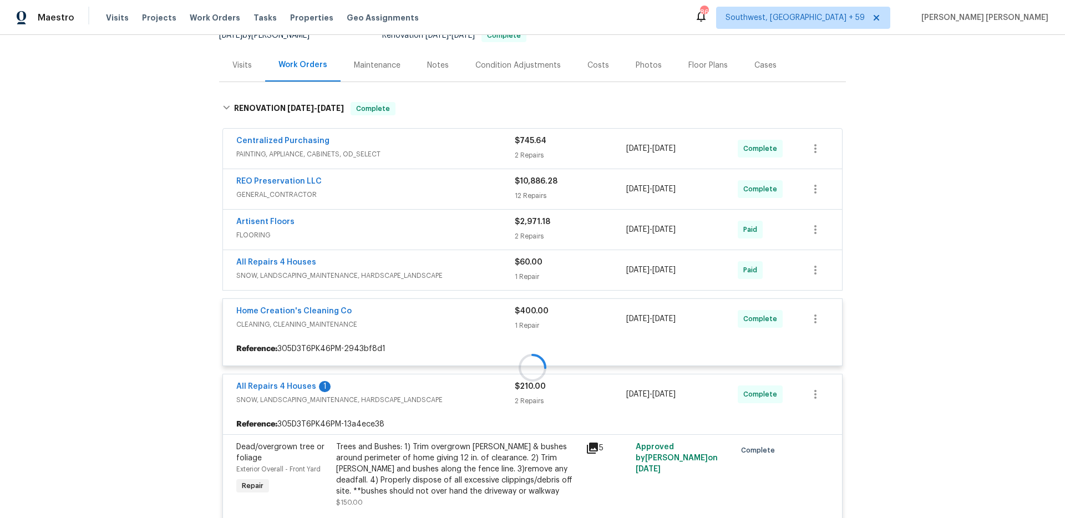
scroll to position [114, 0]
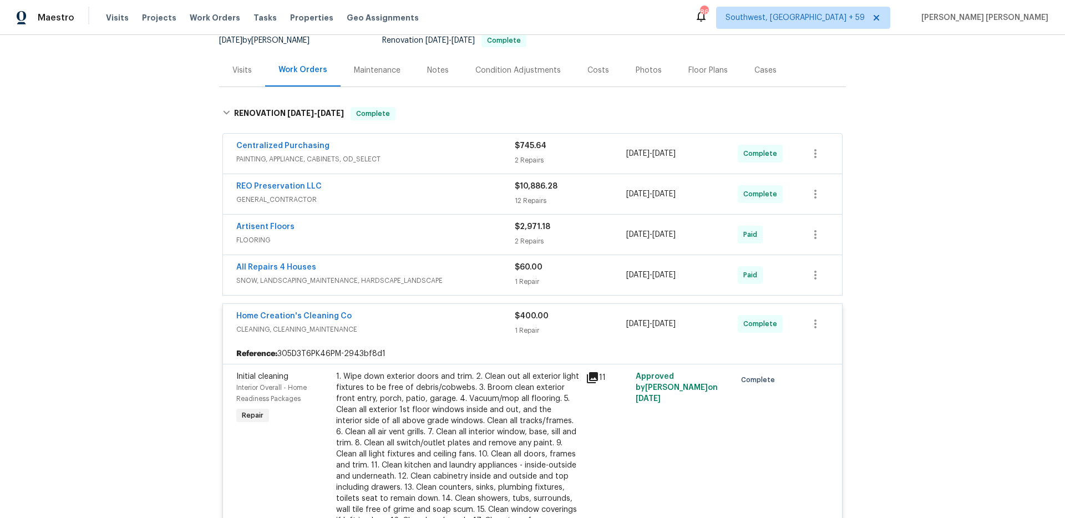
click at [503, 271] on div "All Repairs 4 Houses" at bounding box center [375, 268] width 278 height 13
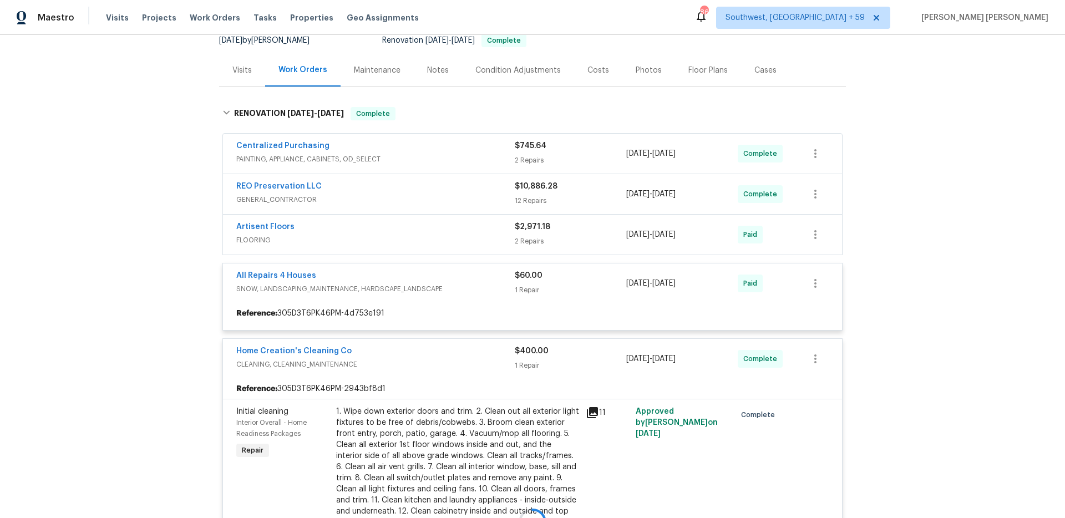
scroll to position [92, 0]
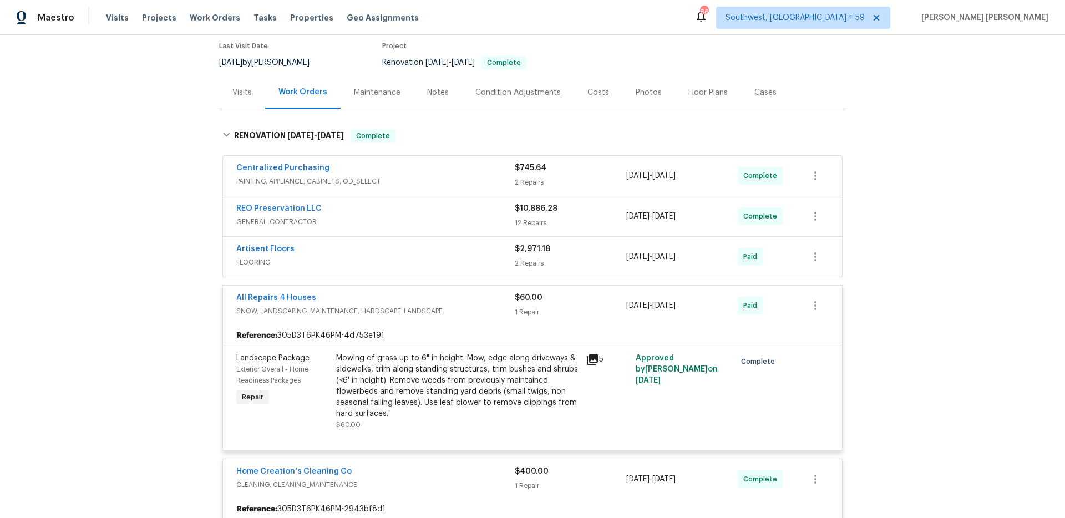
click at [516, 259] on div "2 Repairs" at bounding box center [570, 263] width 111 height 11
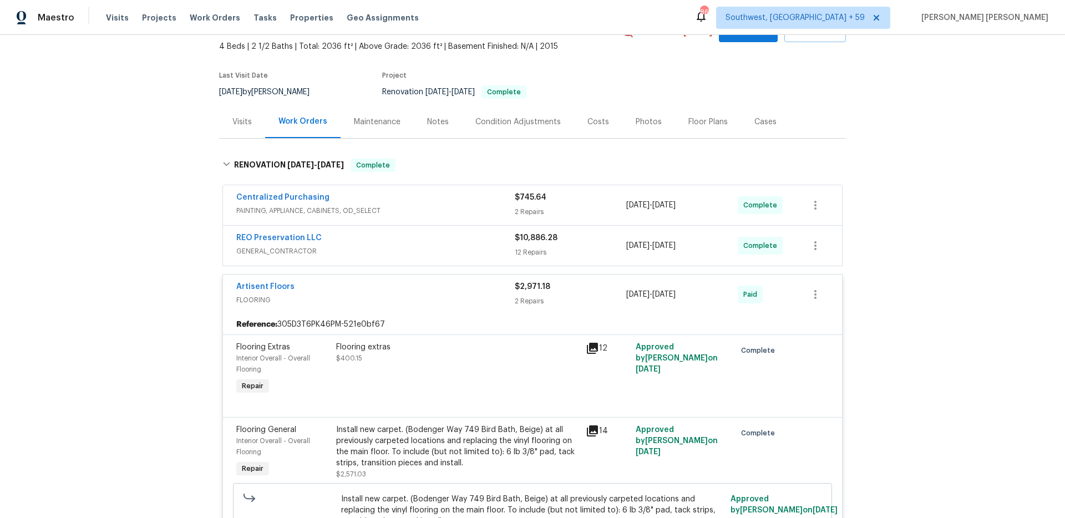
scroll to position [62, 0]
click at [526, 248] on div "12 Repairs" at bounding box center [570, 253] width 111 height 11
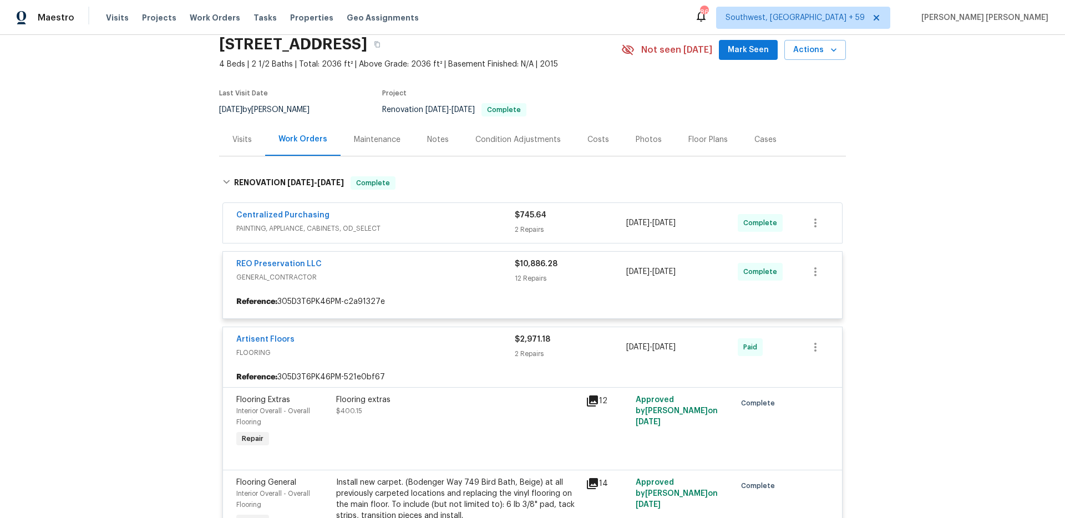
scroll to position [41, 0]
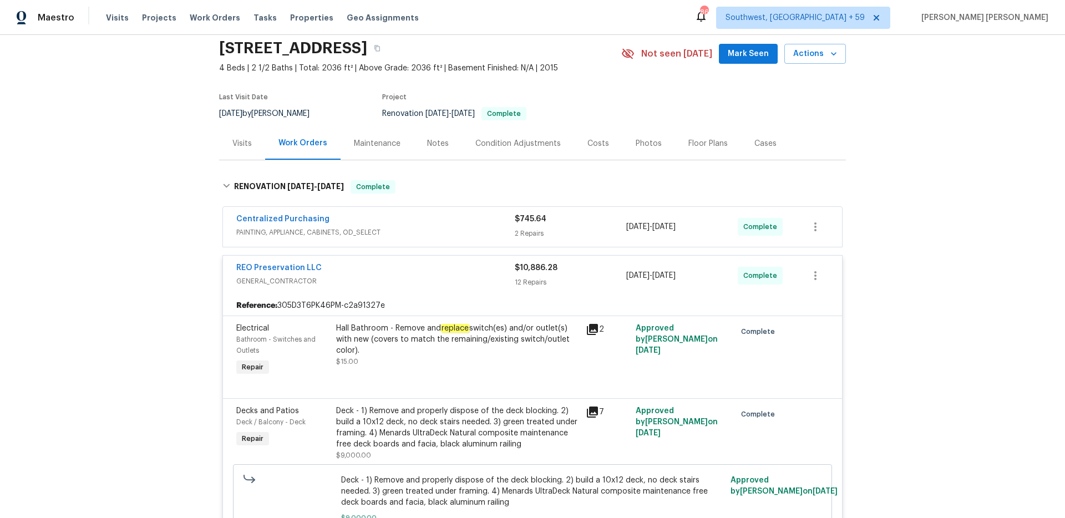
click at [535, 237] on div "2 Repairs" at bounding box center [570, 233] width 111 height 11
